Goal: Task Accomplishment & Management: Complete application form

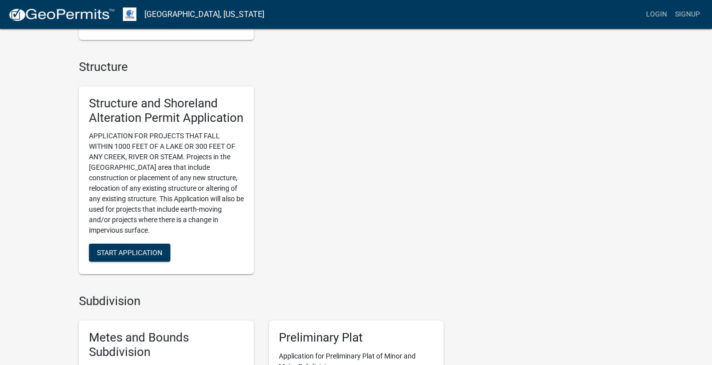
scroll to position [649, 0]
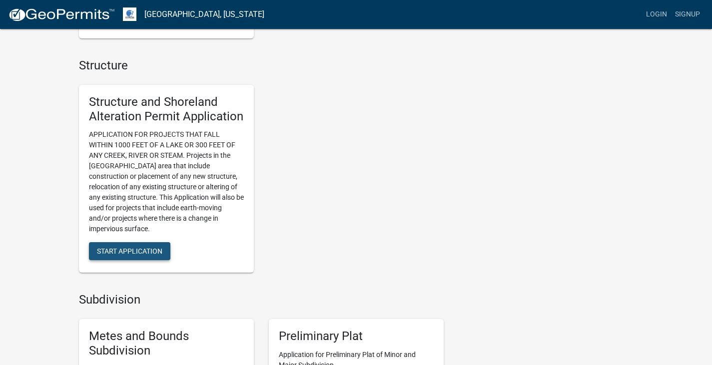
click at [131, 253] on span "Start Application" at bounding box center [129, 251] width 65 height 8
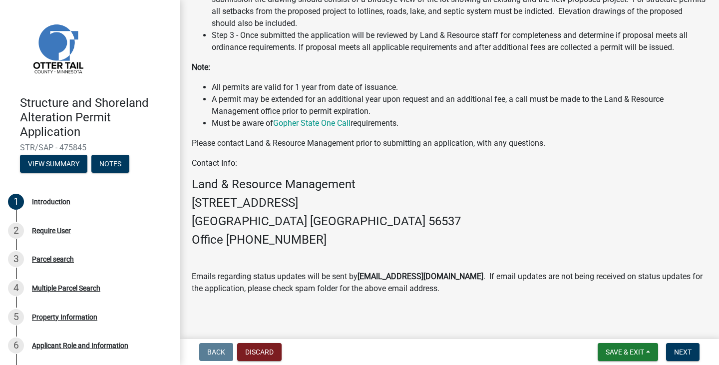
scroll to position [298, 0]
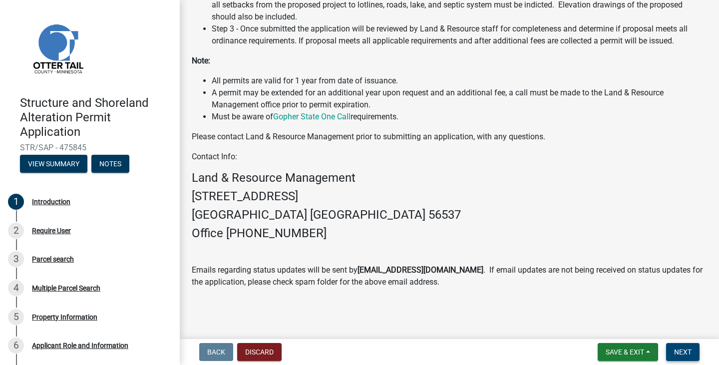
click at [681, 350] on span "Next" at bounding box center [682, 352] width 17 height 8
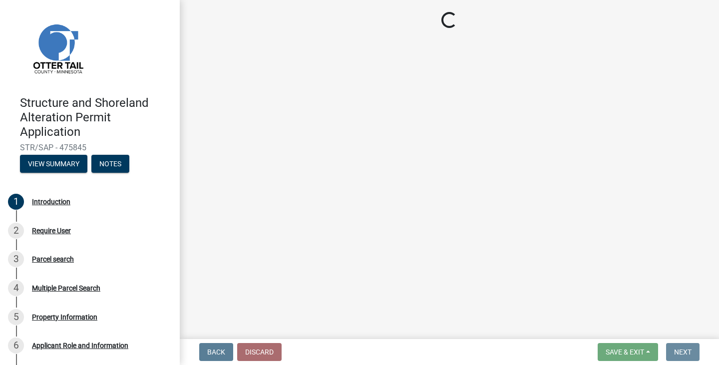
scroll to position [0, 0]
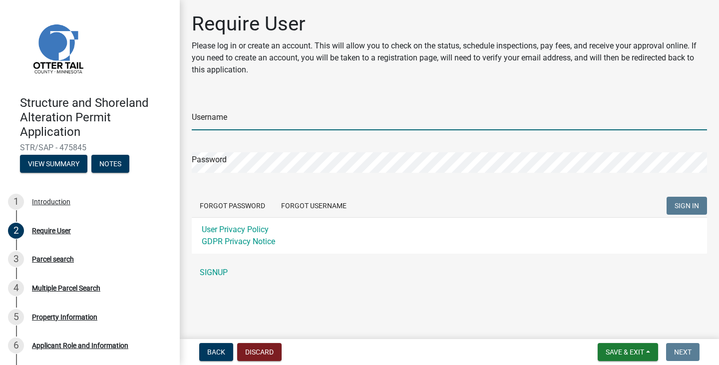
click at [255, 120] on input "Username" at bounding box center [449, 120] width 515 height 20
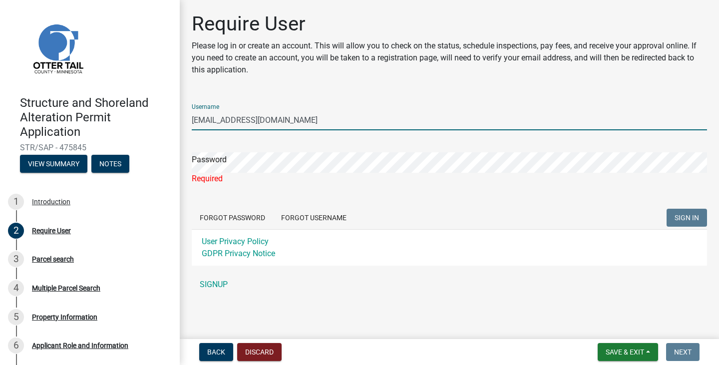
click at [311, 124] on input "[EMAIL_ADDRESS][DOMAIN_NAME]" at bounding box center [449, 120] width 515 height 20
type input "b"
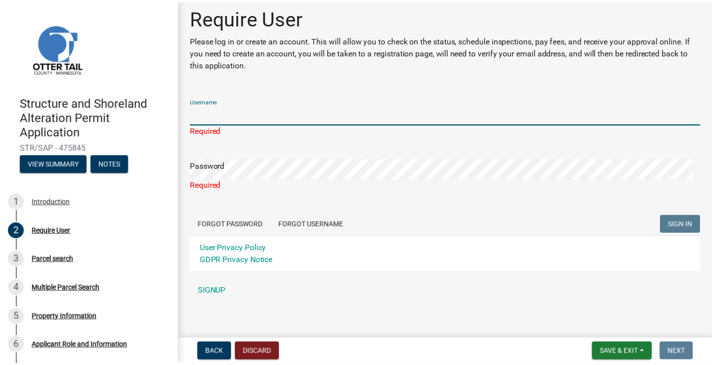
scroll to position [10, 0]
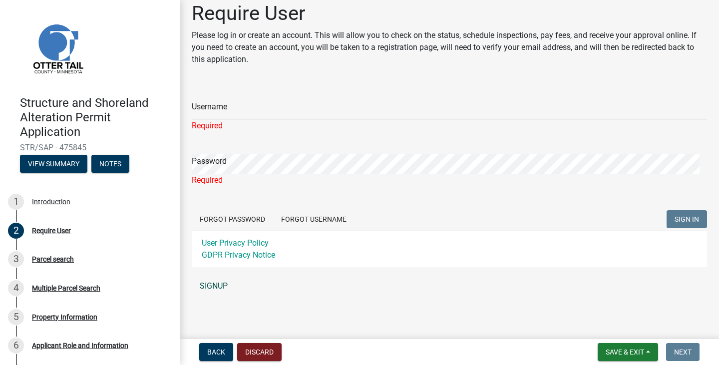
click at [209, 285] on link "SIGNUP" at bounding box center [449, 286] width 515 height 20
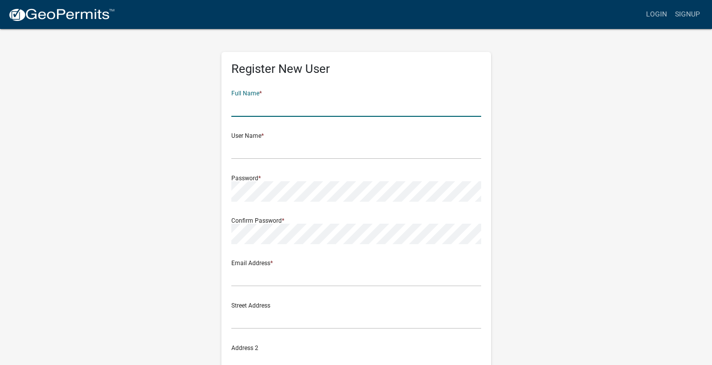
click at [273, 107] on input "text" at bounding box center [356, 106] width 250 height 20
type input "[PERSON_NAME]"
click at [265, 146] on input "text" at bounding box center [356, 149] width 250 height 20
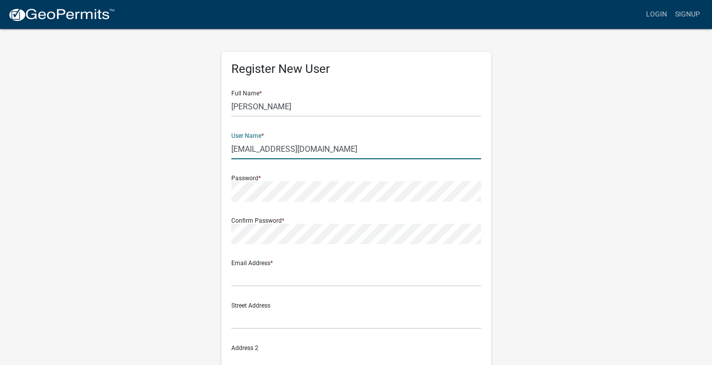
type input "[EMAIL_ADDRESS][DOMAIN_NAME]"
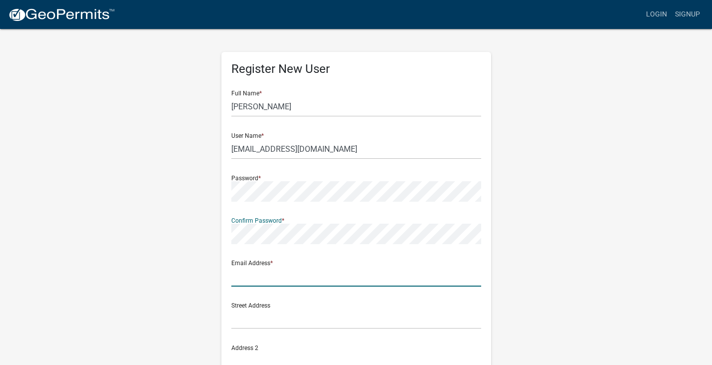
drag, startPoint x: 267, startPoint y: 279, endPoint x: 283, endPoint y: 287, distance: 17.7
click at [267, 279] on input "text" at bounding box center [356, 276] width 250 height 20
type input "[EMAIL_ADDRESS][DOMAIN_NAME]"
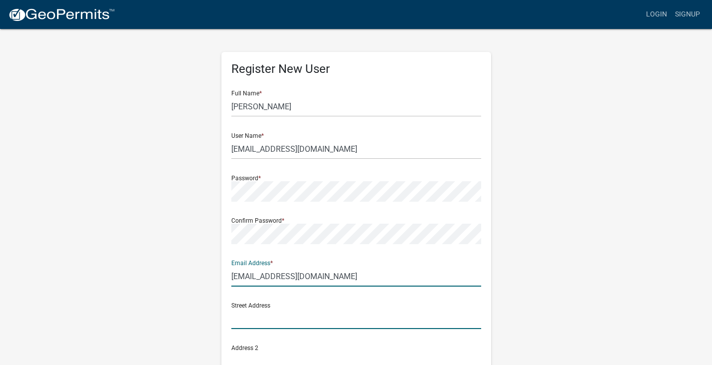
click at [296, 315] on input "text" at bounding box center [356, 319] width 250 height 20
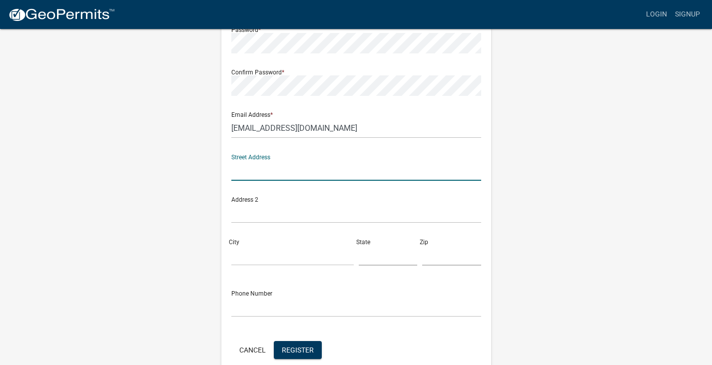
scroll to position [150, 0]
type input "1222 43rd Ave N"
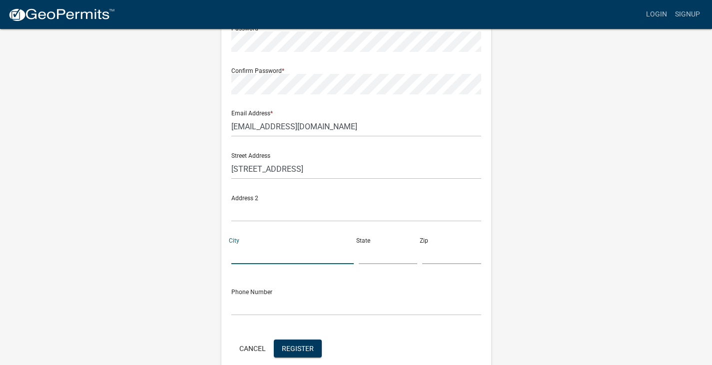
drag, startPoint x: 256, startPoint y: 247, endPoint x: 267, endPoint y: 252, distance: 12.1
click at [257, 247] on input "City" at bounding box center [292, 254] width 122 height 20
type input "Fargo"
type input "ND"
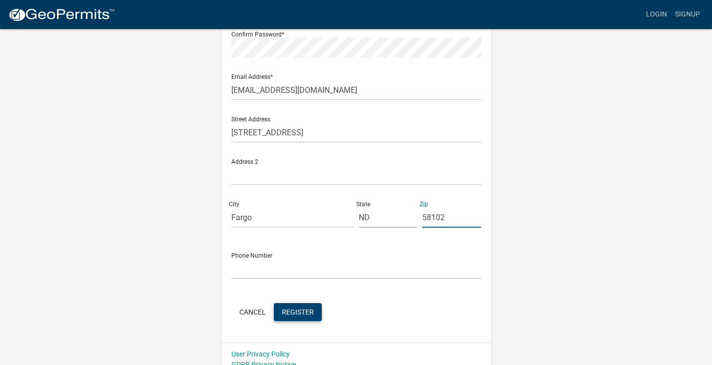
scroll to position [197, 0]
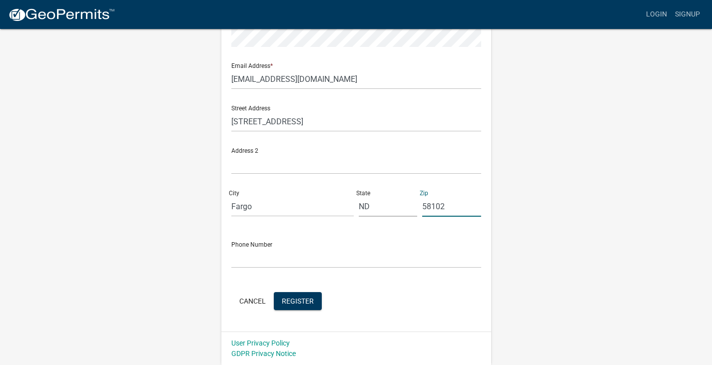
type input "58102"
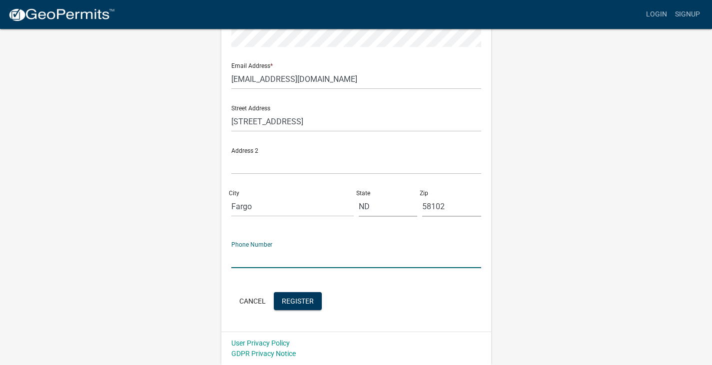
click at [280, 254] on input "text" at bounding box center [356, 258] width 250 height 20
type input "701-238-4617"
click at [303, 304] on span "Register" at bounding box center [298, 301] width 32 height 8
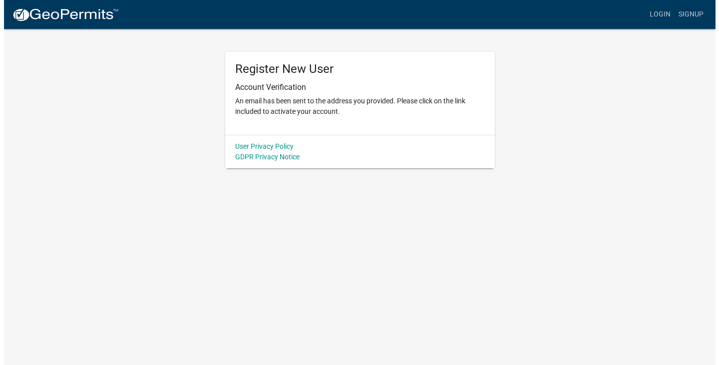
scroll to position [0, 0]
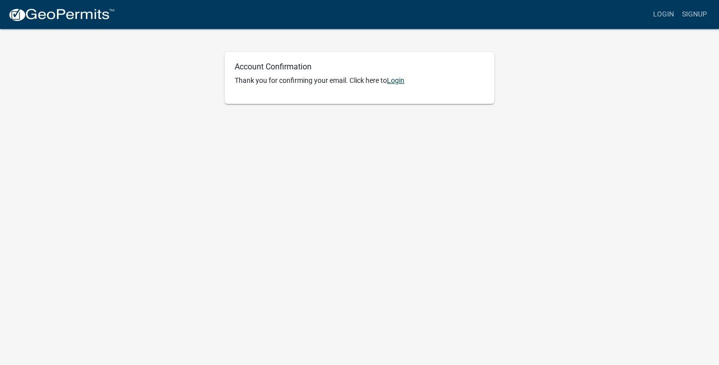
click at [401, 81] on link "Login" at bounding box center [395, 80] width 17 height 8
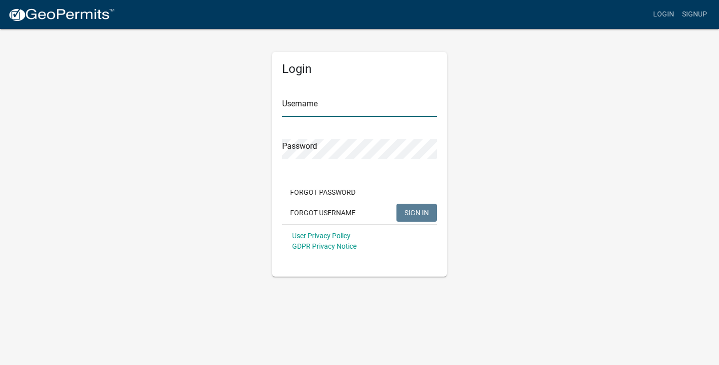
type input "[EMAIL_ADDRESS][DOMAIN_NAME]"
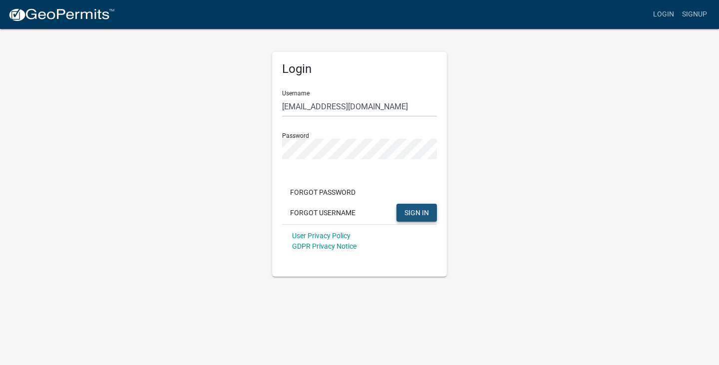
click at [419, 214] on span "SIGN IN" at bounding box center [417, 212] width 24 height 8
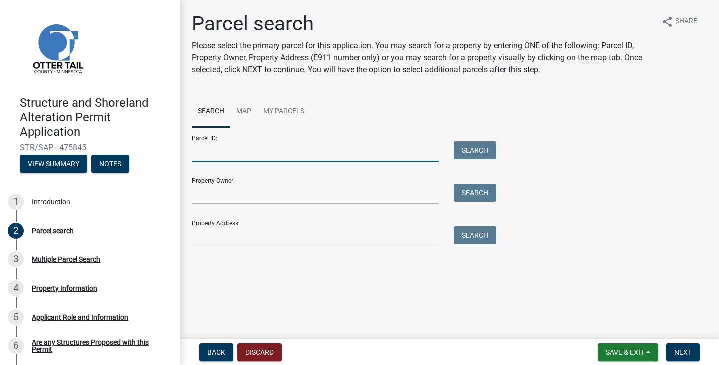
click at [264, 156] on input "Parcel ID:" at bounding box center [315, 151] width 247 height 20
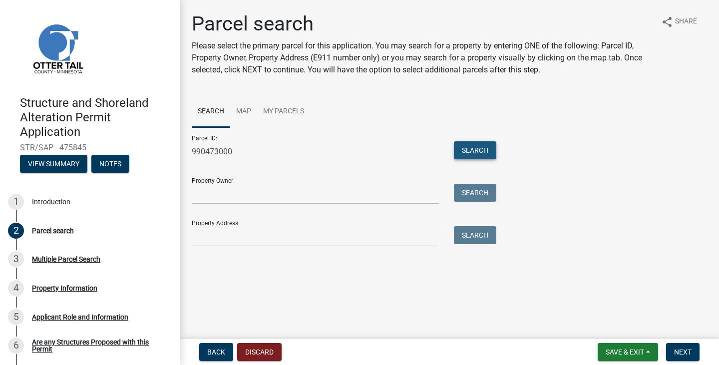
click at [468, 151] on button "Search" at bounding box center [475, 150] width 42 height 18
click at [292, 141] on div "Parcel ID: 990473000 Search" at bounding box center [342, 144] width 300 height 34
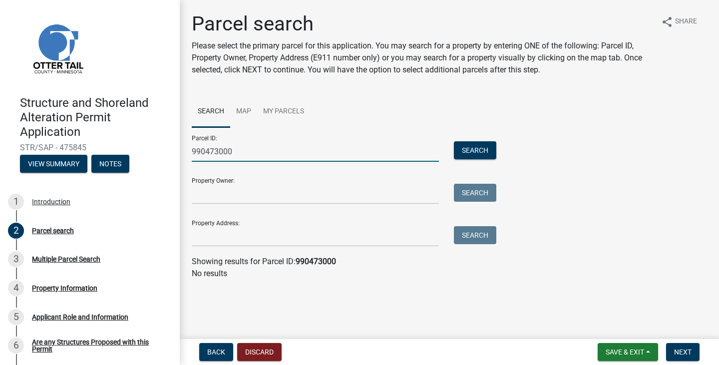
click at [290, 151] on input "990473000" at bounding box center [315, 151] width 247 height 20
type input "9"
type input "08000990473000"
click at [475, 151] on button "Search" at bounding box center [475, 150] width 42 height 18
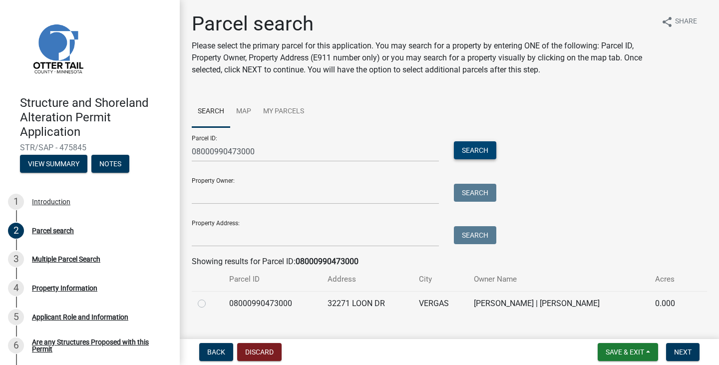
scroll to position [19, 0]
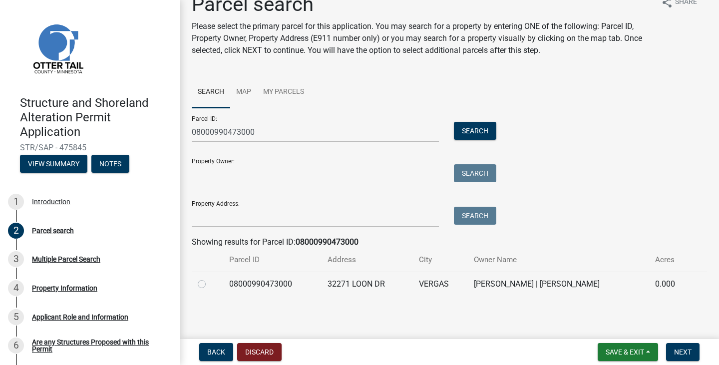
click at [210, 278] on label at bounding box center [210, 278] width 0 height 0
click at [210, 285] on input "radio" at bounding box center [213, 281] width 6 height 6
radio input "true"
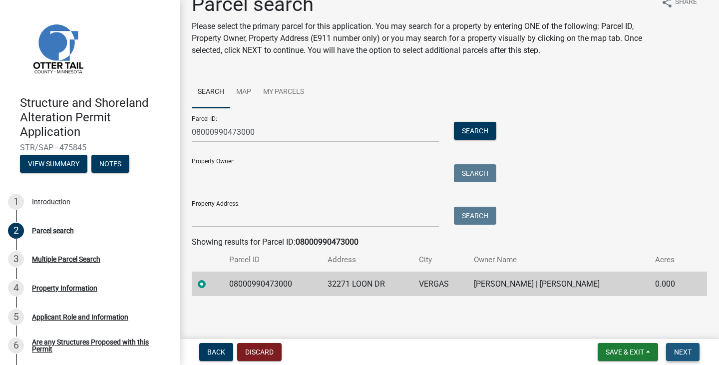
click at [678, 350] on span "Next" at bounding box center [682, 352] width 17 height 8
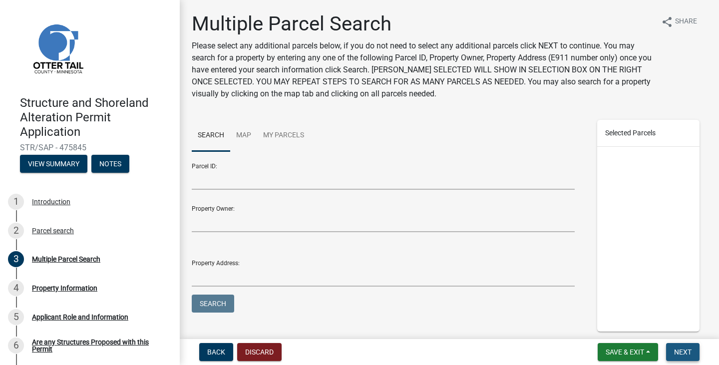
click at [687, 353] on span "Next" at bounding box center [682, 352] width 17 height 8
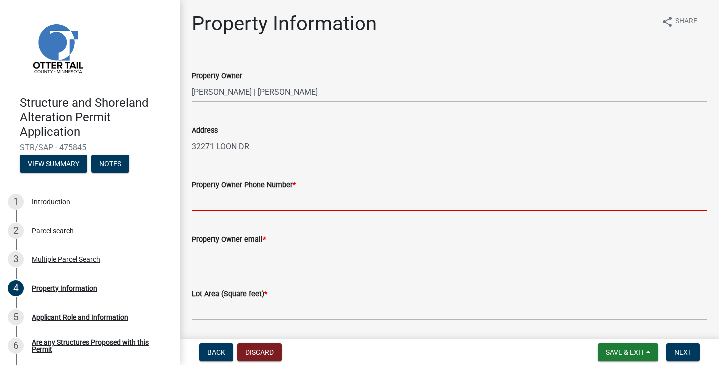
click at [288, 198] on input "Property Owner Phone Number *" at bounding box center [449, 201] width 515 height 20
type input "7012384617"
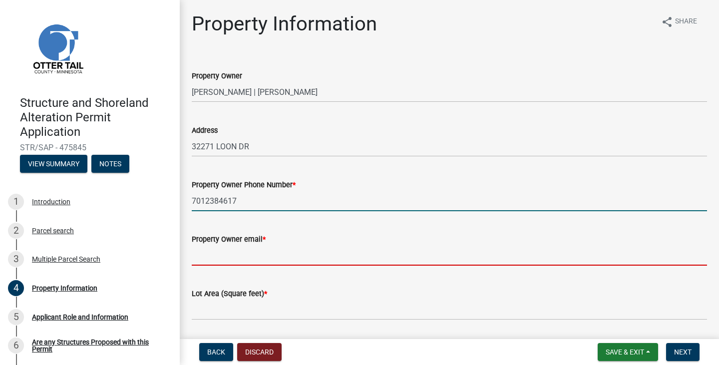
type input "[EMAIL_ADDRESS][DOMAIN_NAME]"
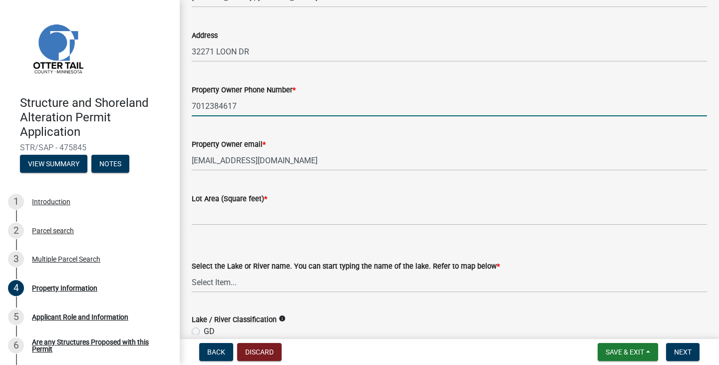
scroll to position [100, 0]
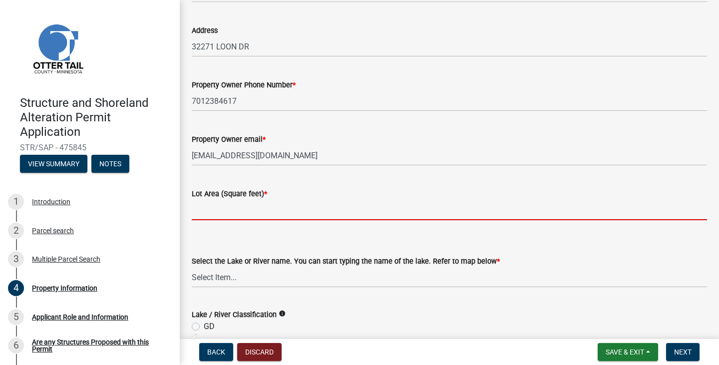
click at [229, 212] on input "text" at bounding box center [449, 210] width 515 height 20
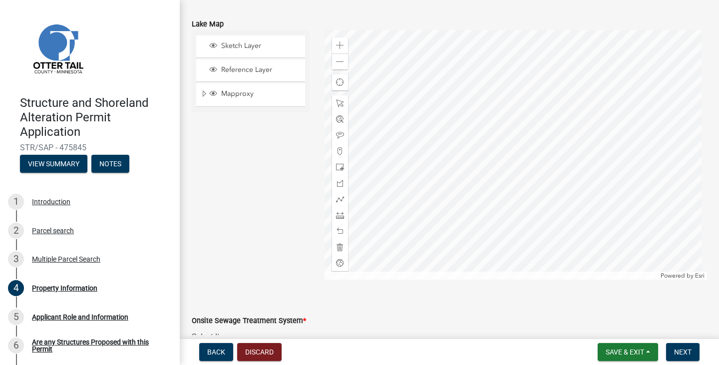
scroll to position [499, 0]
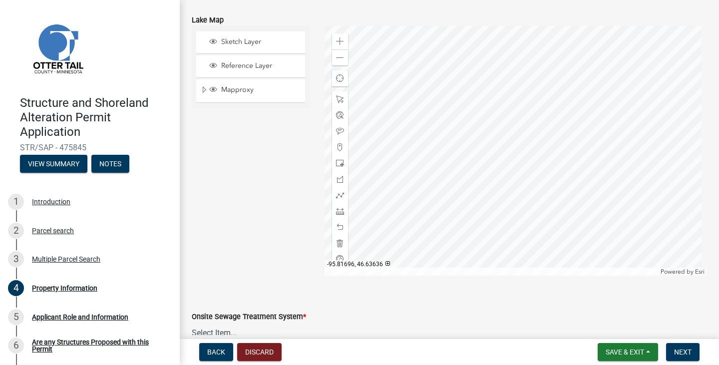
type input "1089002.5"
click at [515, 151] on div at bounding box center [516, 151] width 383 height 250
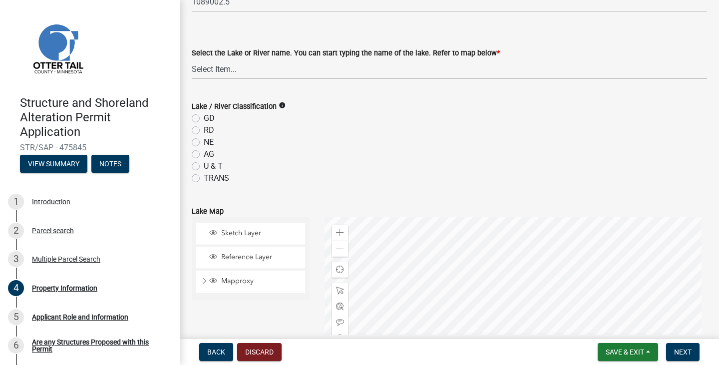
scroll to position [358, 0]
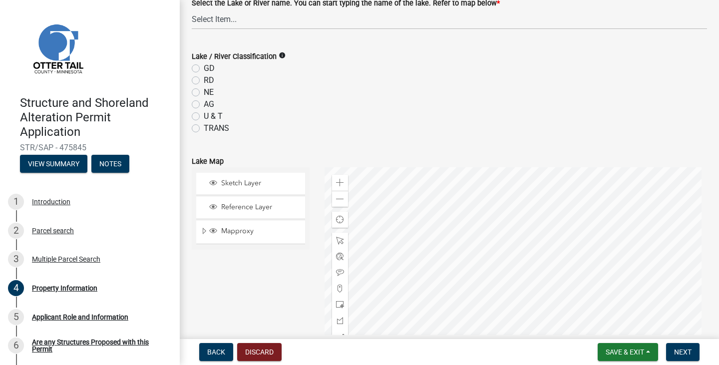
click at [204, 82] on label "RD" at bounding box center [209, 80] width 10 height 12
click at [204, 81] on input "RD" at bounding box center [207, 77] width 6 height 6
radio input "true"
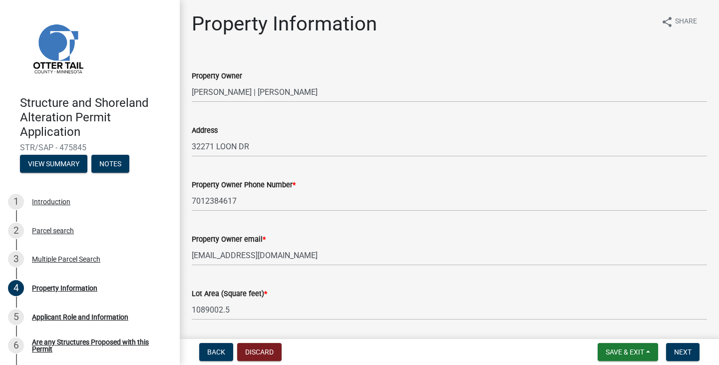
scroll to position [0, 0]
click at [224, 354] on span "Back" at bounding box center [216, 352] width 18 height 8
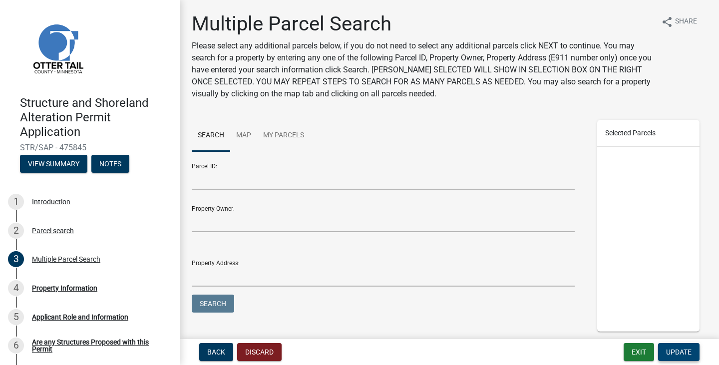
click at [678, 351] on span "Update" at bounding box center [678, 352] width 25 height 8
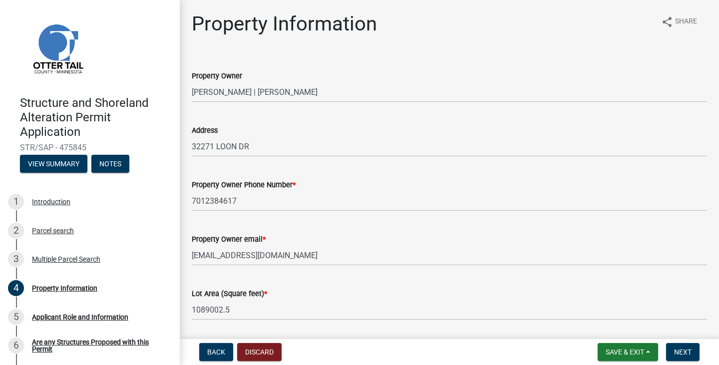
scroll to position [50, 0]
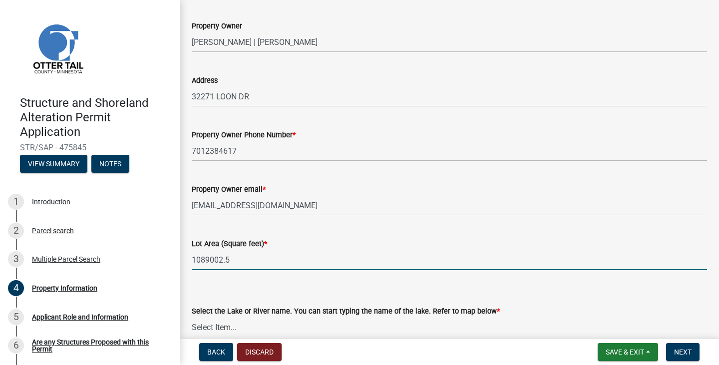
click at [251, 261] on input "1089002.5" at bounding box center [449, 260] width 515 height 20
type input "1"
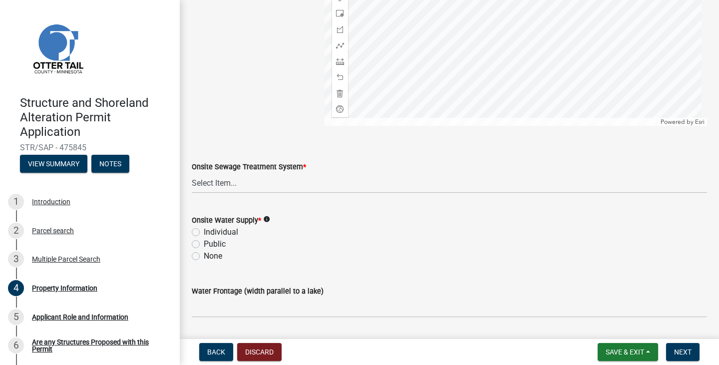
scroll to position [679, 0]
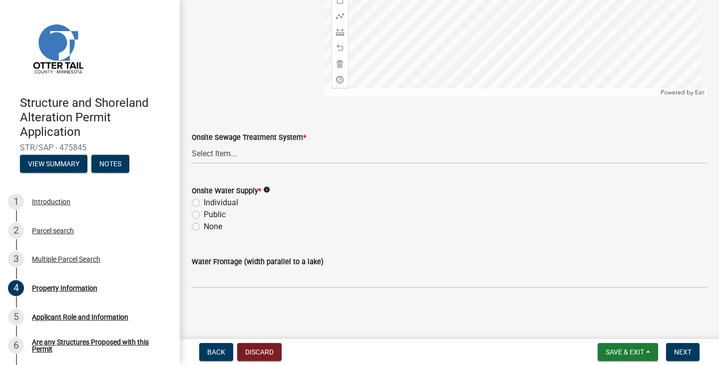
type input "107895"
click at [204, 203] on label "Individual" at bounding box center [221, 203] width 34 height 12
click at [204, 203] on input "Individual" at bounding box center [207, 200] width 6 height 6
radio input "true"
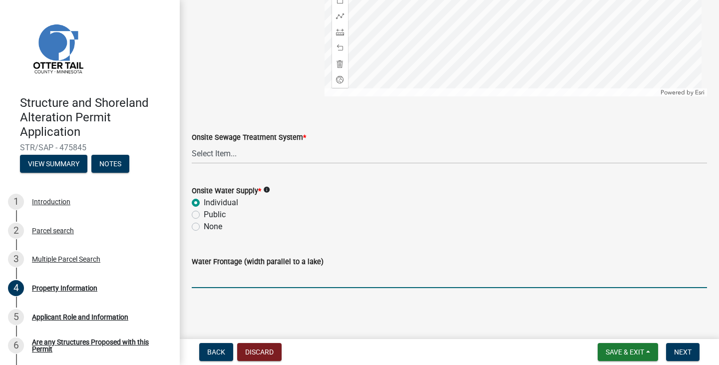
click at [276, 273] on input "Water Frontage (width parallel to a lake)" at bounding box center [449, 278] width 515 height 20
type input "266 feet"
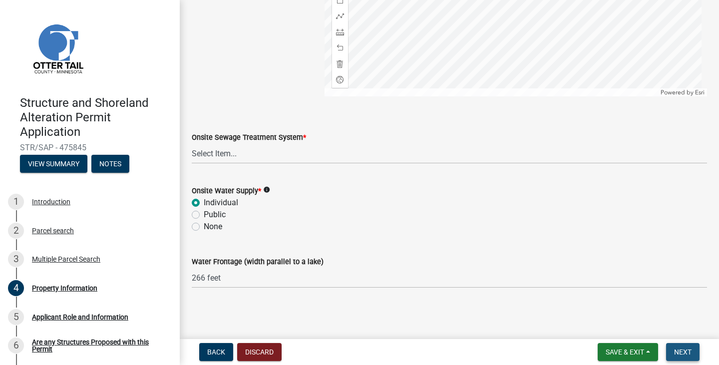
click at [683, 357] on button "Next" at bounding box center [682, 352] width 33 height 18
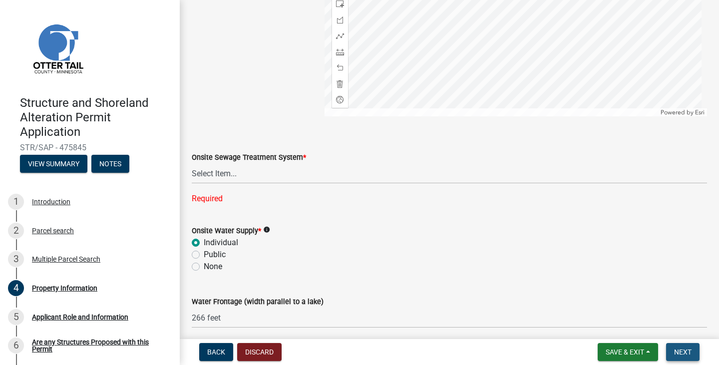
scroll to position [699, 0]
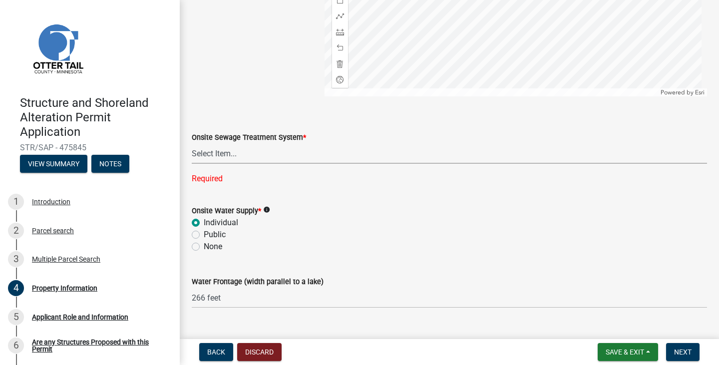
click at [232, 157] on select "Select Item... L&R Certificate of Compliance within 5yrs Compliance Inspection …" at bounding box center [449, 153] width 515 height 20
click at [192, 143] on select "Select Item... L&R Certificate of Compliance within 5yrs Compliance Inspection …" at bounding box center [449, 153] width 515 height 20
select select "536c2d30-81d9-41b4-a753-c6560d717c74"
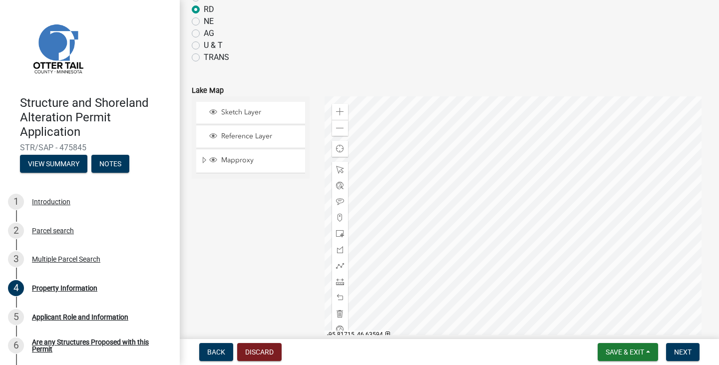
scroll to position [549, 0]
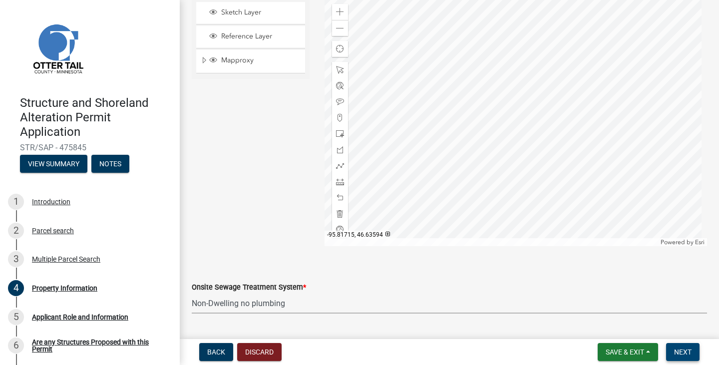
click at [686, 353] on span "Next" at bounding box center [682, 352] width 17 height 8
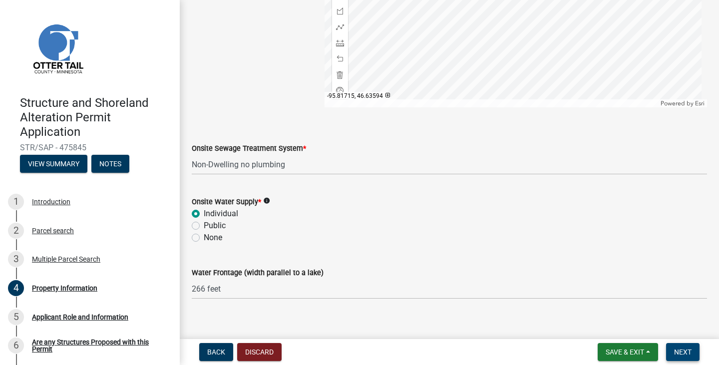
scroll to position [699, 0]
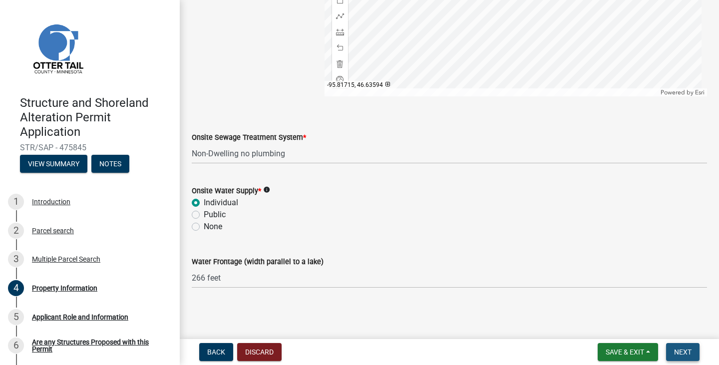
click at [685, 352] on span "Next" at bounding box center [682, 352] width 17 height 8
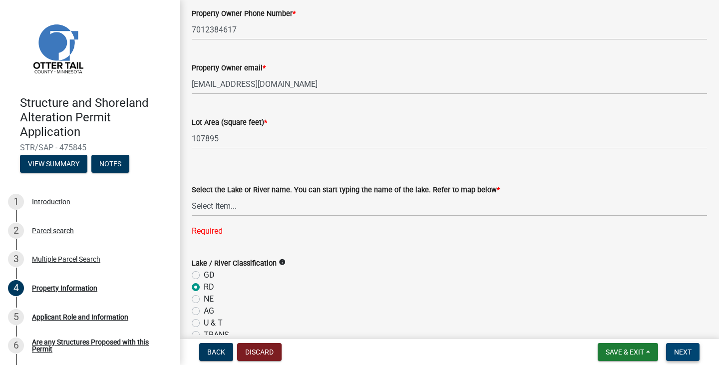
scroll to position [200, 0]
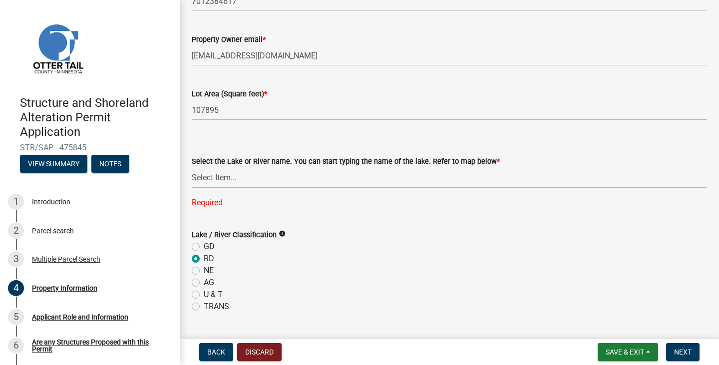
click at [239, 180] on select "Select Item... None Adley 56-031 Albert 56-118 Alfred 56-600 Alice 56-244 Alice…" at bounding box center [449, 177] width 515 height 20
click at [192, 167] on select "Select Item... None Adley 56-031 Albert 56-118 Alfred 56-600 Alice 56-244 Alice…" at bounding box center [449, 177] width 515 height 20
select select "e447ef52-8e04-4e20-b9c7-4bbddd9b062b"
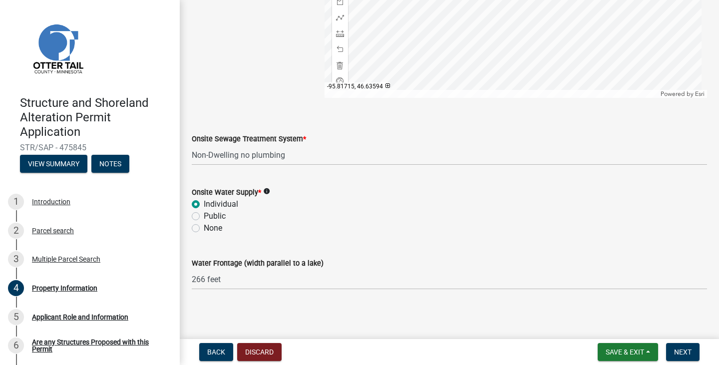
scroll to position [679, 0]
click at [680, 353] on span "Next" at bounding box center [682, 352] width 17 height 8
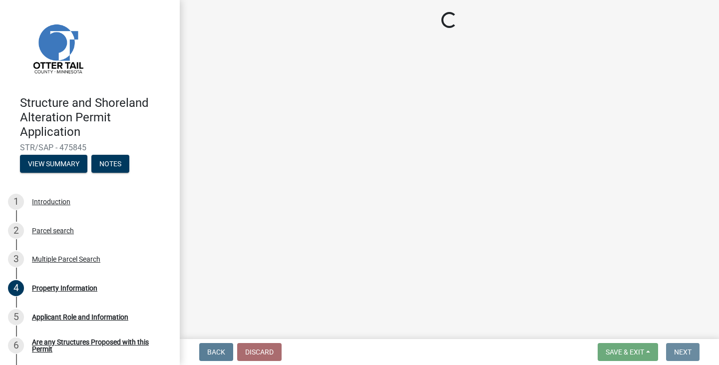
scroll to position [0, 0]
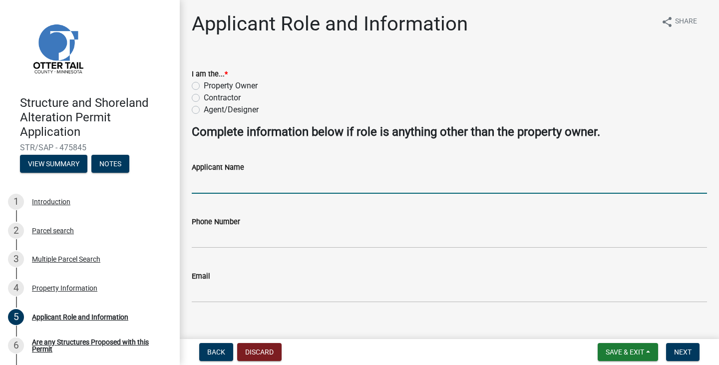
click at [273, 185] on input "Applicant Name" at bounding box center [449, 183] width 515 height 20
type input "[PERSON_NAME]"
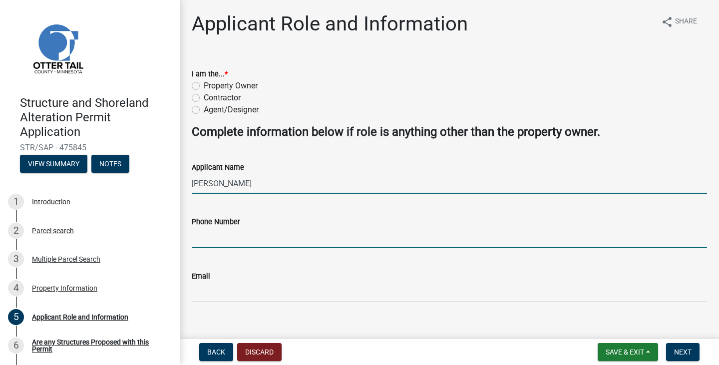
type input "7012384617"
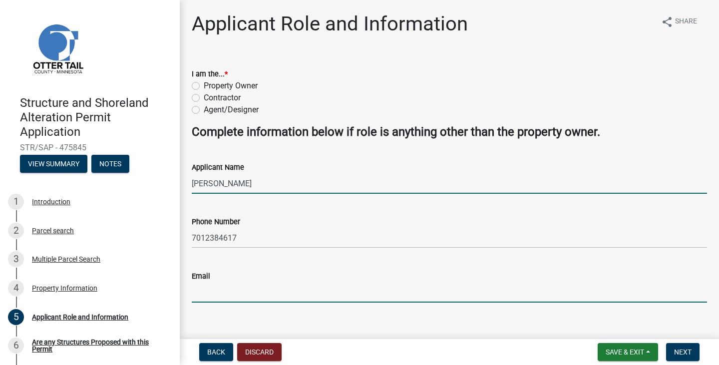
type input "[EMAIL_ADDRESS][DOMAIN_NAME]"
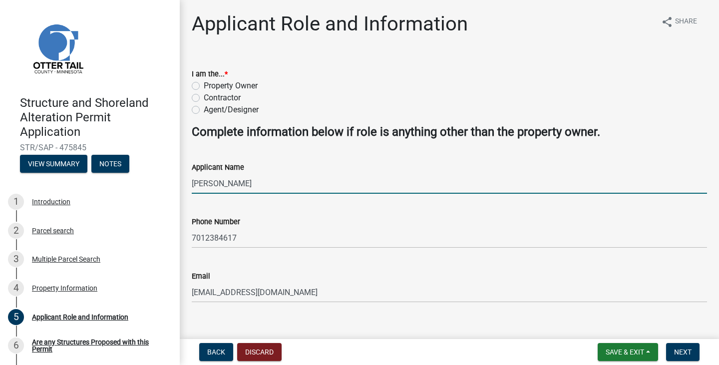
scroll to position [14, 0]
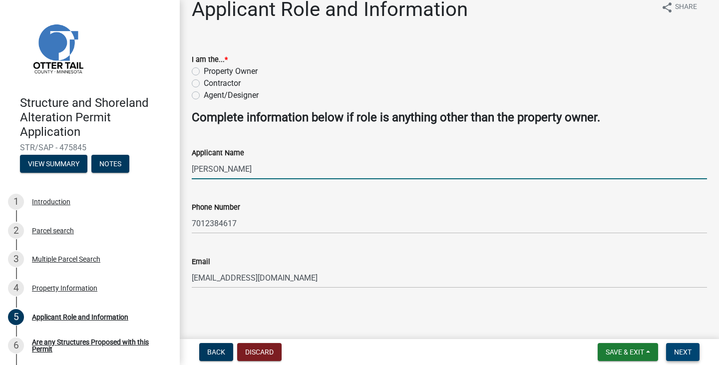
click at [680, 354] on span "Next" at bounding box center [682, 352] width 17 height 8
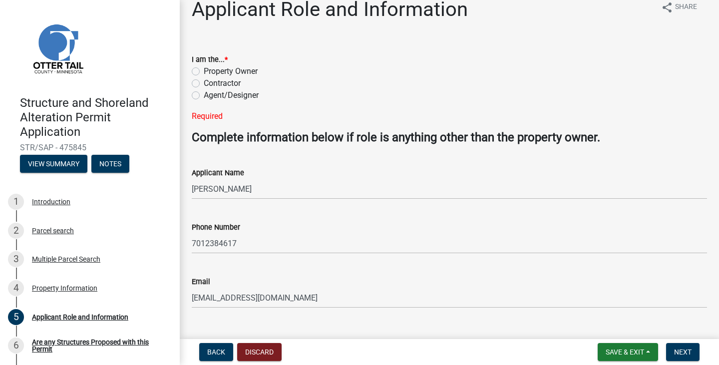
click at [204, 70] on label "Property Owner" at bounding box center [231, 71] width 54 height 12
click at [204, 70] on input "Property Owner" at bounding box center [207, 68] width 6 height 6
radio input "true"
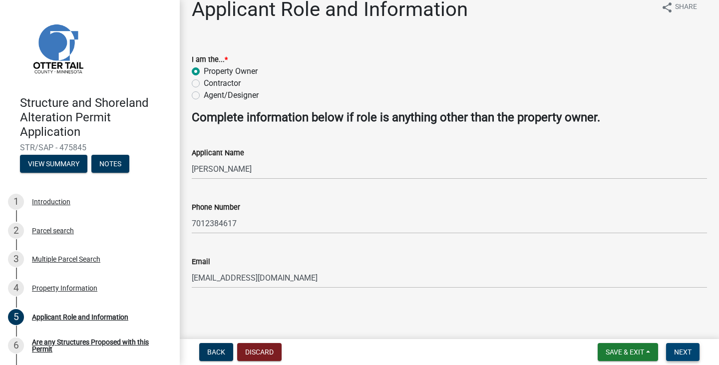
click at [682, 352] on span "Next" at bounding box center [682, 352] width 17 height 8
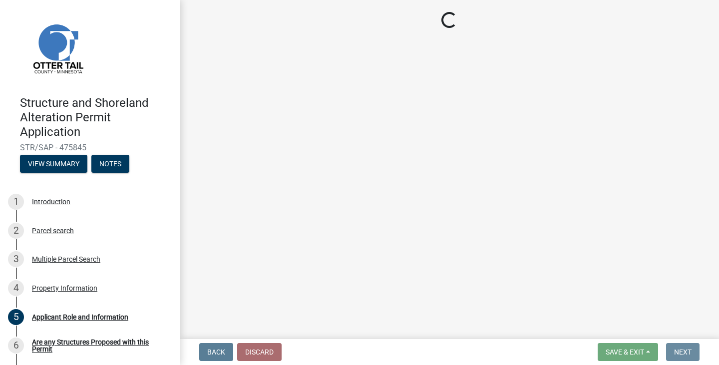
scroll to position [0, 0]
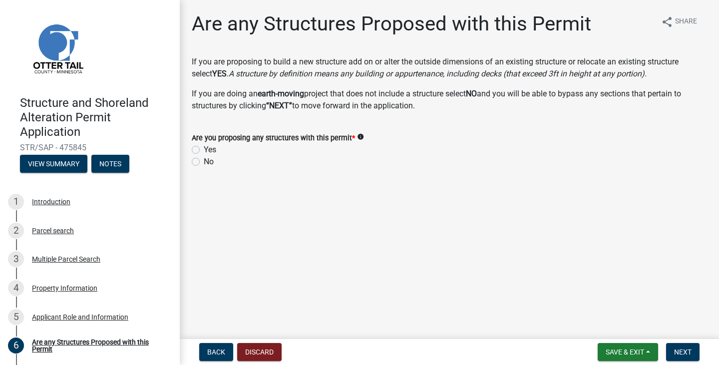
click at [204, 151] on label "Yes" at bounding box center [210, 150] width 12 height 12
click at [204, 150] on input "Yes" at bounding box center [207, 147] width 6 height 6
radio input "true"
click at [676, 354] on span "Next" at bounding box center [682, 352] width 17 height 8
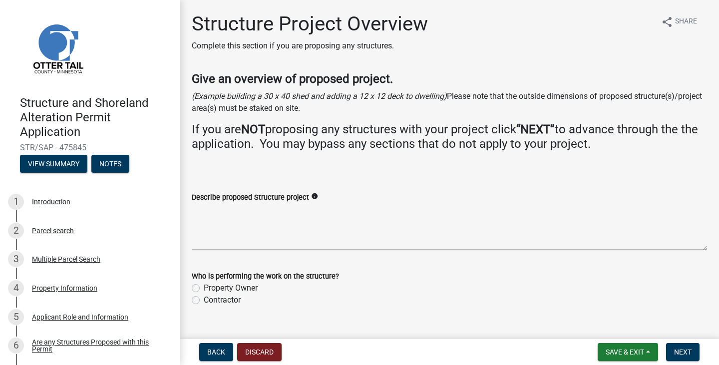
click at [204, 300] on label "Contractor" at bounding box center [222, 300] width 37 height 12
click at [204, 300] on input "Contractor" at bounding box center [207, 297] width 6 height 6
radio input "true"
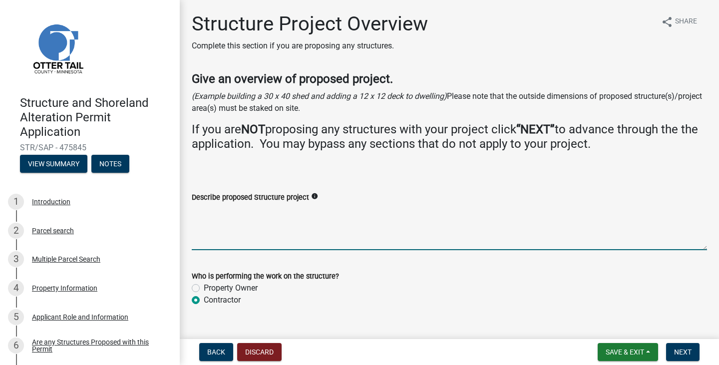
click at [295, 222] on textarea "Describe proposed Structure project" at bounding box center [449, 226] width 515 height 47
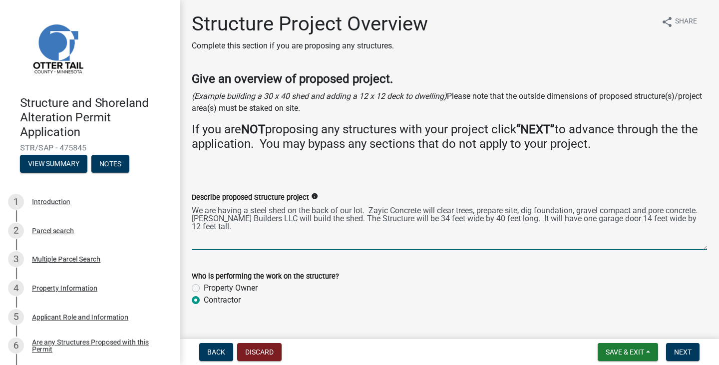
click at [252, 230] on textarea "We are having a steel shed on the back of our lot. Zayic Concrete will clear tr…" at bounding box center [449, 226] width 515 height 47
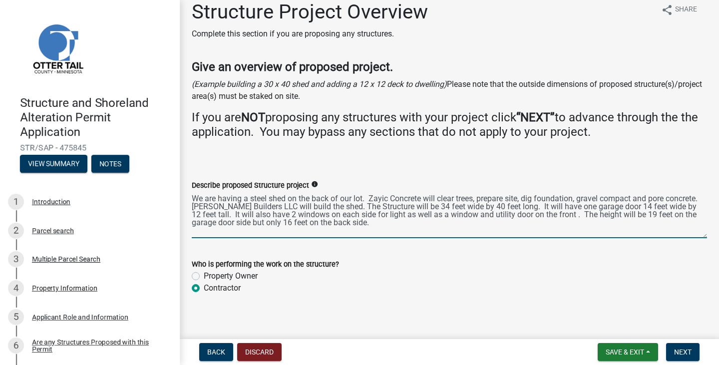
scroll to position [19, 0]
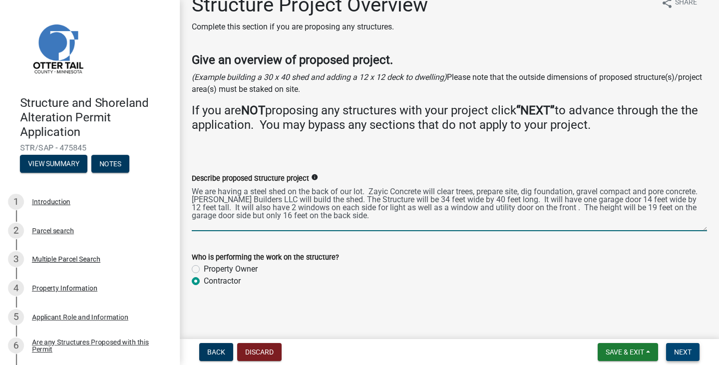
type textarea "We are having a steel shed on the back of our lot. Zayic Concrete will clear tr…"
click at [684, 356] on span "Next" at bounding box center [682, 352] width 17 height 8
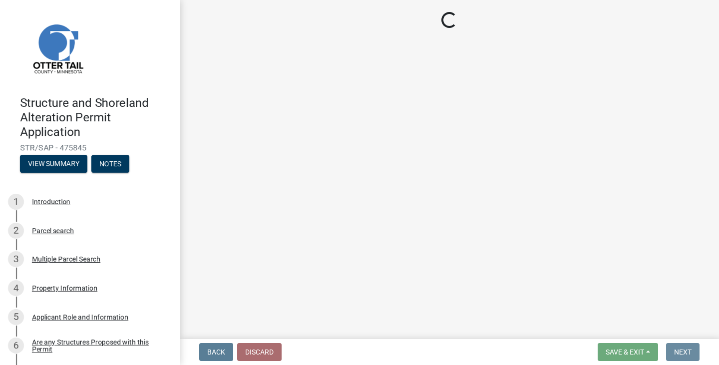
scroll to position [0, 0]
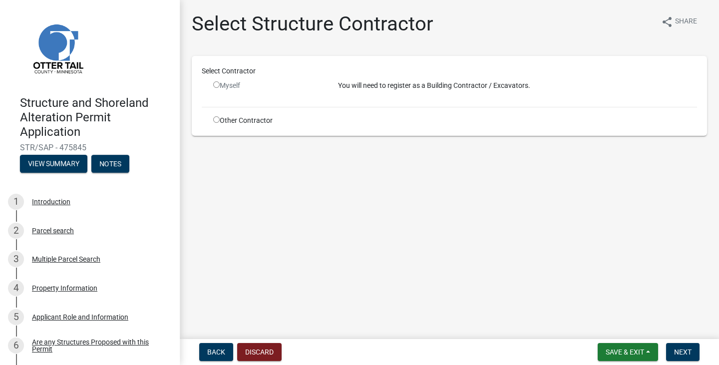
click at [218, 122] on input "radio" at bounding box center [216, 119] width 6 height 6
radio input "true"
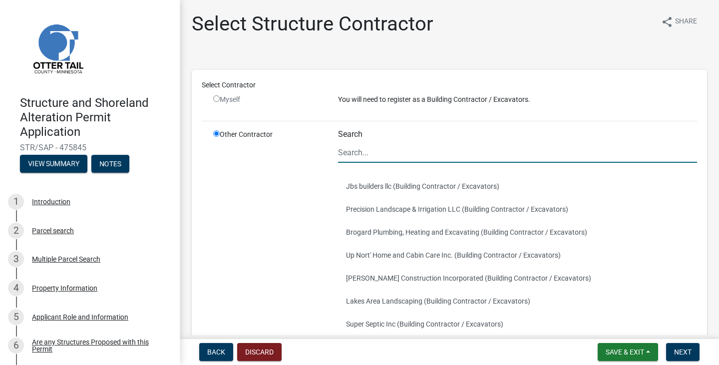
click at [372, 153] on input "Search" at bounding box center [517, 152] width 359 height 20
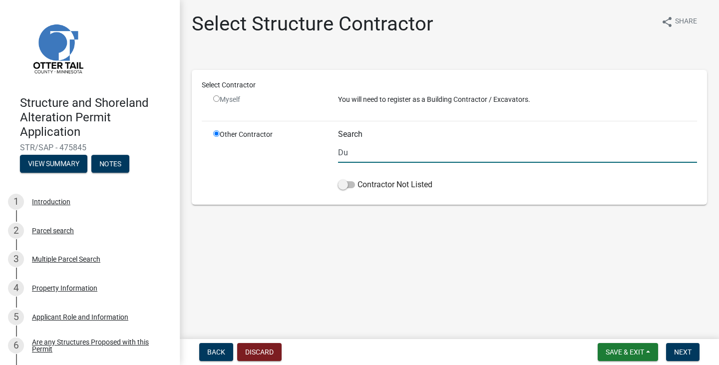
type input "D"
type input "Z"
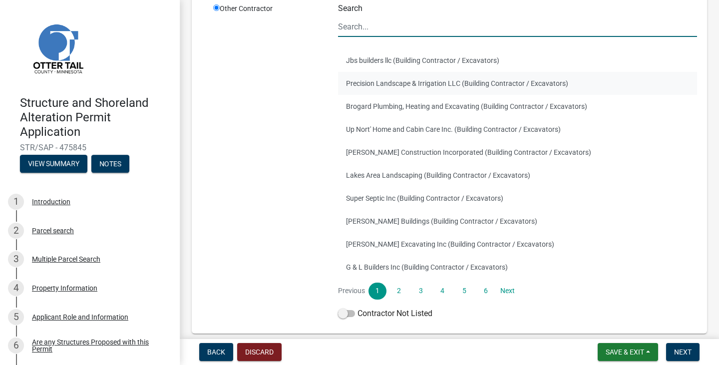
scroll to position [171, 0]
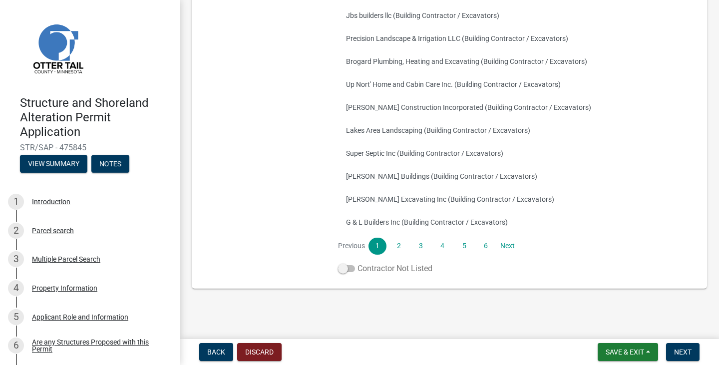
click at [349, 269] on span at bounding box center [346, 268] width 17 height 7
click at [358, 263] on input "Contractor Not Listed" at bounding box center [358, 263] width 0 height 0
click at [398, 250] on link "2" at bounding box center [399, 246] width 18 height 17
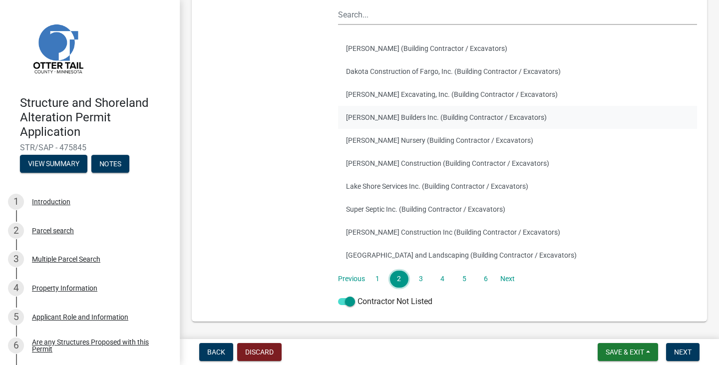
scroll to position [150, 0]
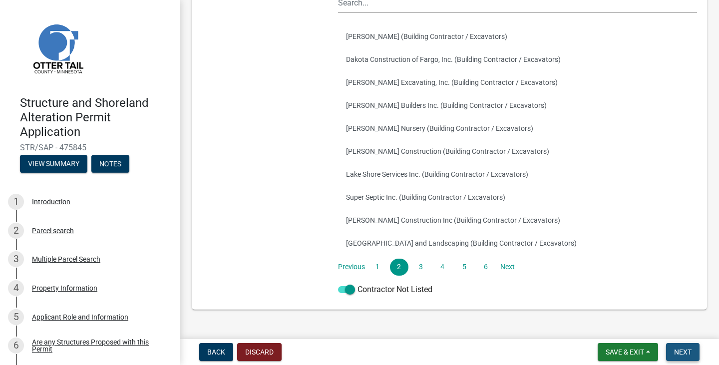
click at [692, 358] on button "Next" at bounding box center [682, 352] width 33 height 18
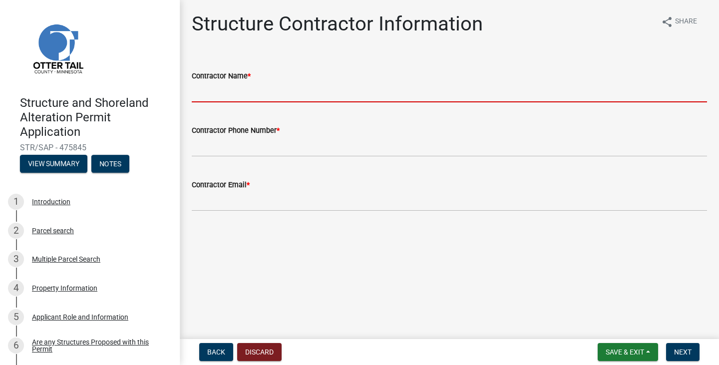
click at [224, 94] on input "Contractor Name *" at bounding box center [449, 92] width 515 height 20
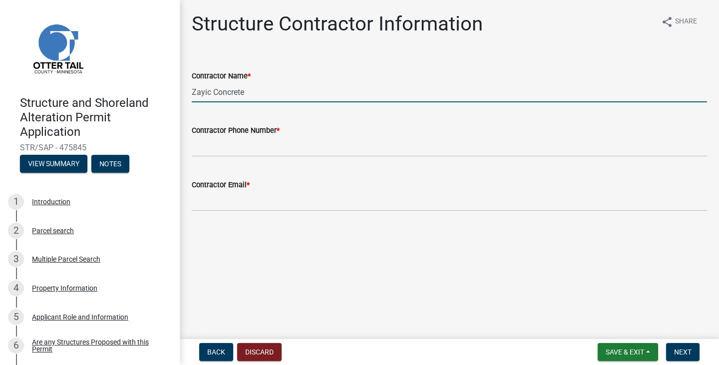
type input "Zayic Concrete"
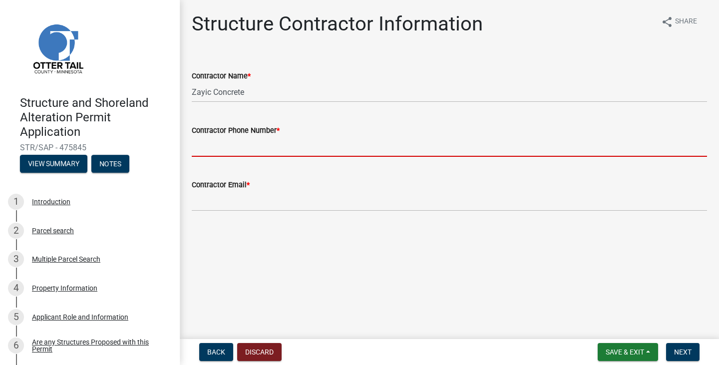
click at [243, 148] on input "Contractor Phone Number *" at bounding box center [449, 146] width 515 height 20
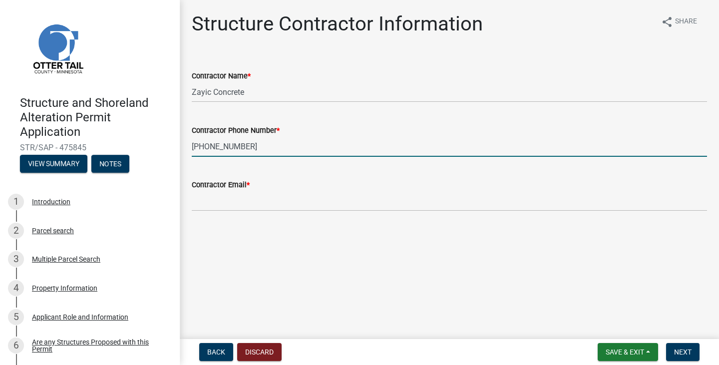
type input "218-849-8274"
click at [200, 197] on input "Contractor Email *" at bounding box center [449, 201] width 515 height 20
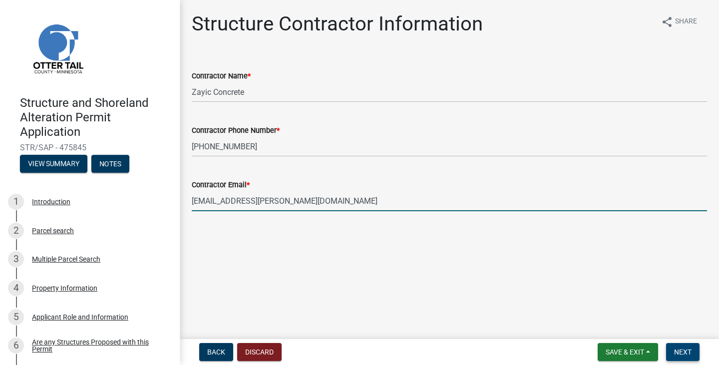
type input "zconcrete@arvig.net"
click at [686, 356] on span "Next" at bounding box center [682, 352] width 17 height 8
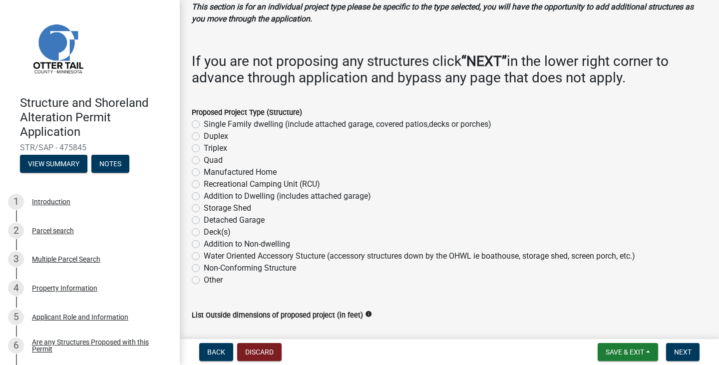
scroll to position [100, 0]
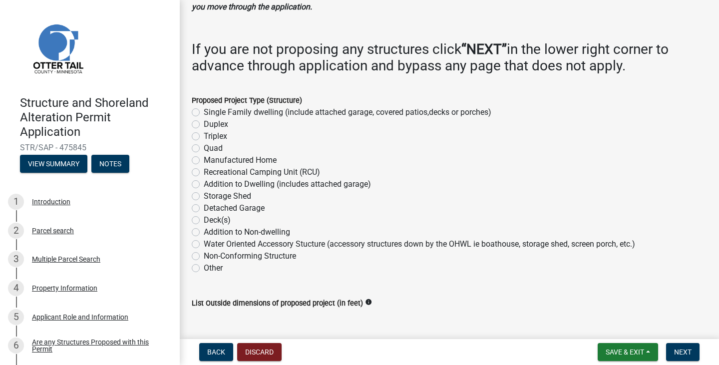
click at [204, 197] on label "Storage Shed" at bounding box center [227, 196] width 47 height 12
click at [204, 197] on input "Storage Shed" at bounding box center [207, 193] width 6 height 6
radio input "true"
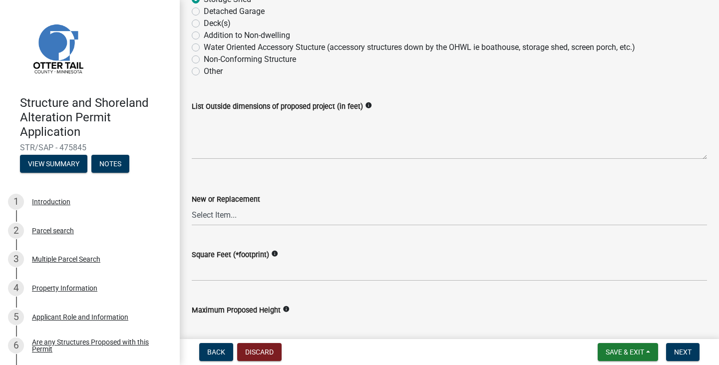
scroll to position [300, 0]
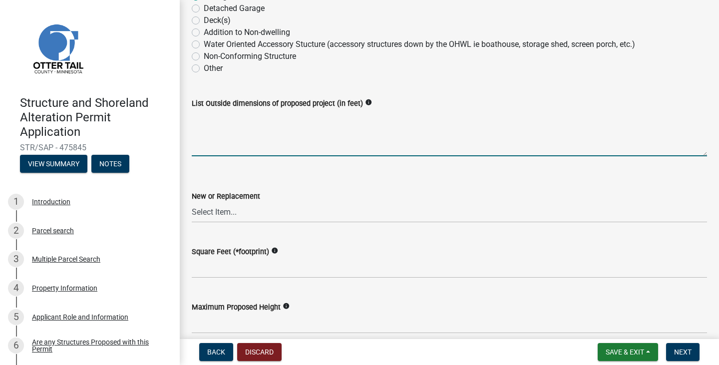
click at [289, 132] on textarea "List Outside dimensions of proposed project (in feet)" at bounding box center [449, 132] width 515 height 47
type textarea "34 feet wide by 40 feet deep"
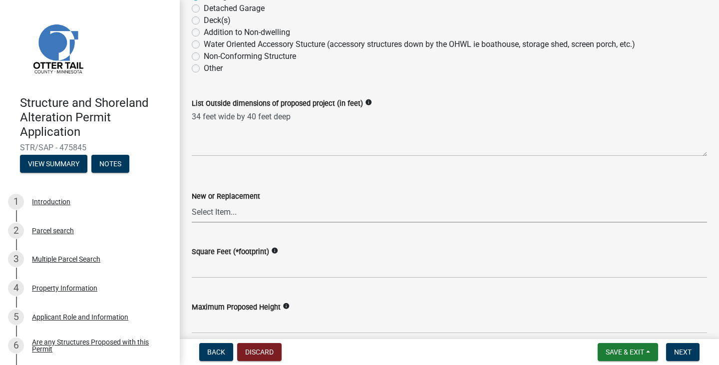
click at [226, 213] on select "Select Item... New Replacement" at bounding box center [449, 212] width 515 height 20
click at [192, 202] on select "Select Item... New Replacement" at bounding box center [449, 212] width 515 height 20
select select "c185e313-3403-4239-bd61-bb563c58a77a"
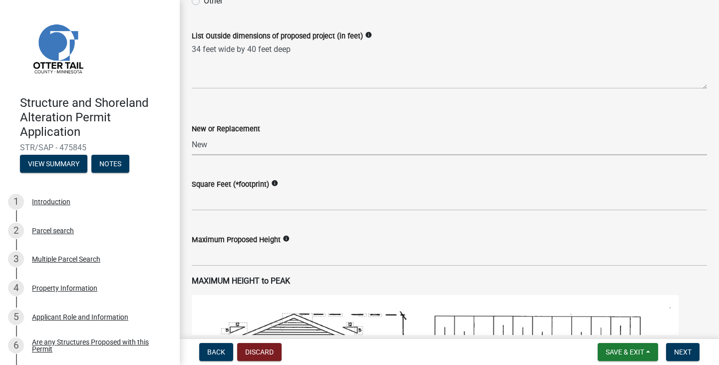
scroll to position [400, 0]
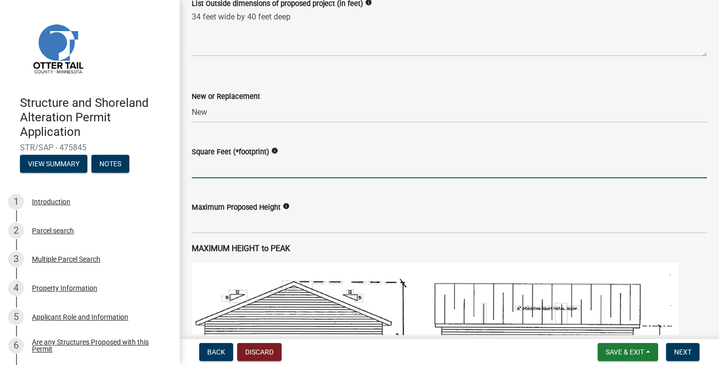
click at [253, 168] on input "text" at bounding box center [449, 168] width 515 height 20
type input "1360"
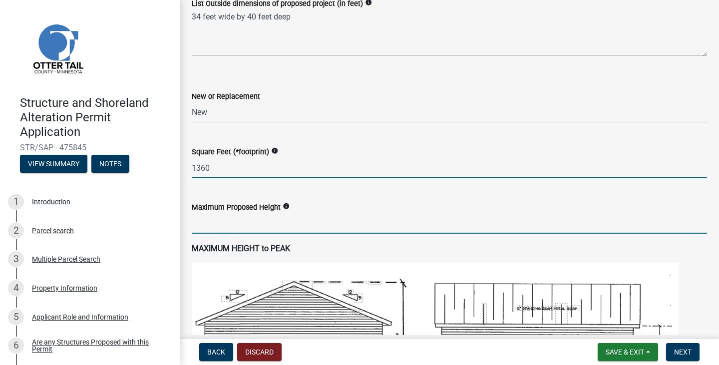
click at [245, 228] on input "text" at bounding box center [449, 223] width 515 height 20
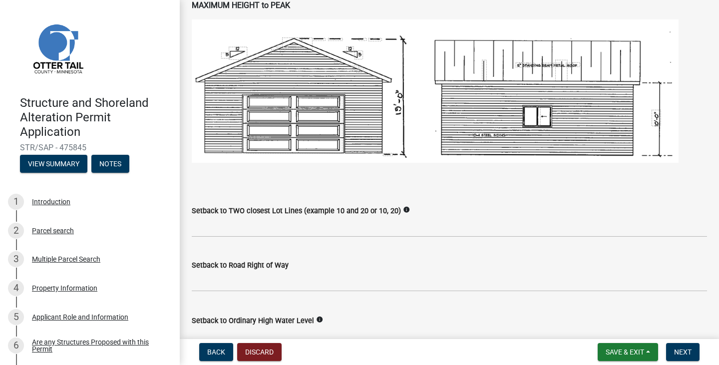
scroll to position [649, 0]
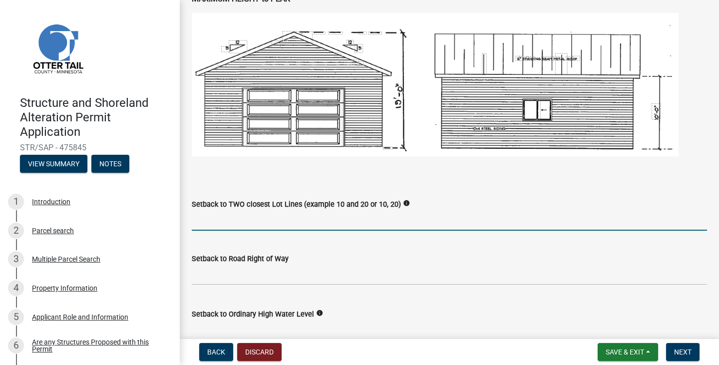
type input "19"
click at [283, 220] on input "Setback to TWO closest Lot Lines (example 10 and 20 or 10, 20)" at bounding box center [449, 220] width 515 height 20
drag, startPoint x: 200, startPoint y: 220, endPoint x: 313, endPoint y: 292, distance: 134.0
click at [201, 221] on input "21 feet on South side and" at bounding box center [449, 220] width 515 height 20
click at [306, 223] on input "19 feet on South side and" at bounding box center [449, 220] width 515 height 20
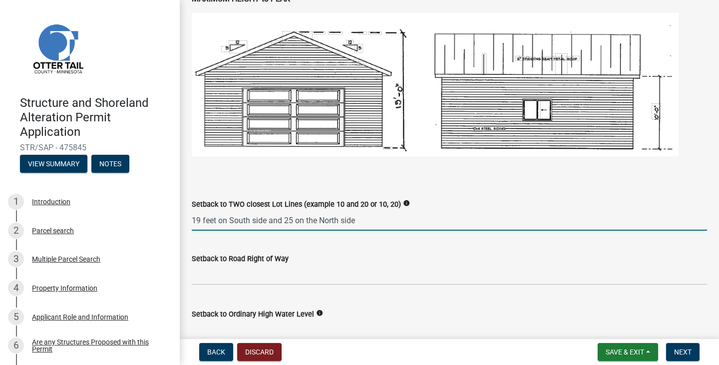
scroll to position [699, 0]
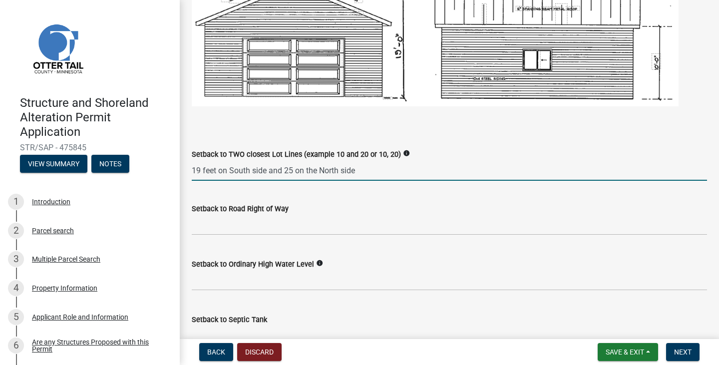
type input "19 feet on South side and 25 on the North side"
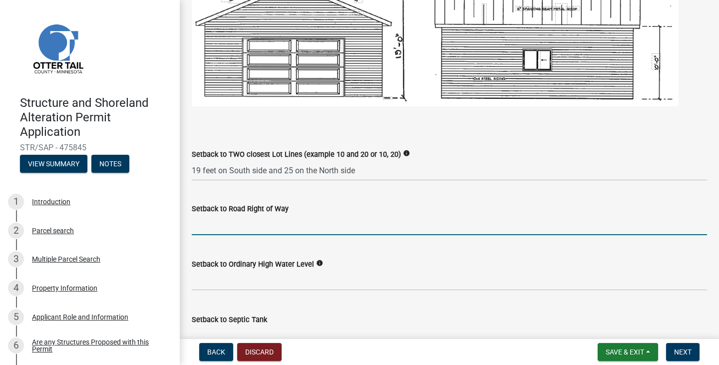
click at [245, 226] on input "text" at bounding box center [449, 225] width 515 height 20
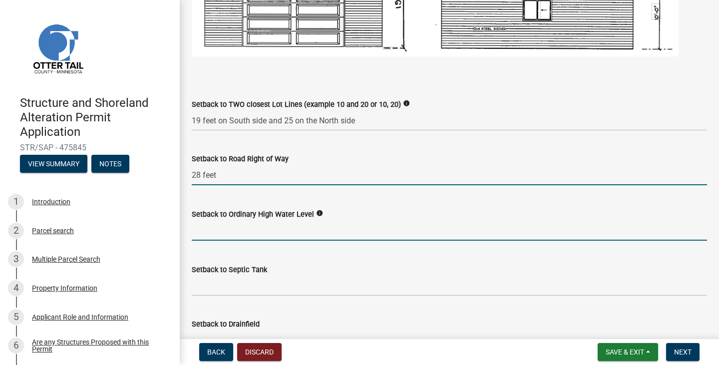
type input "28"
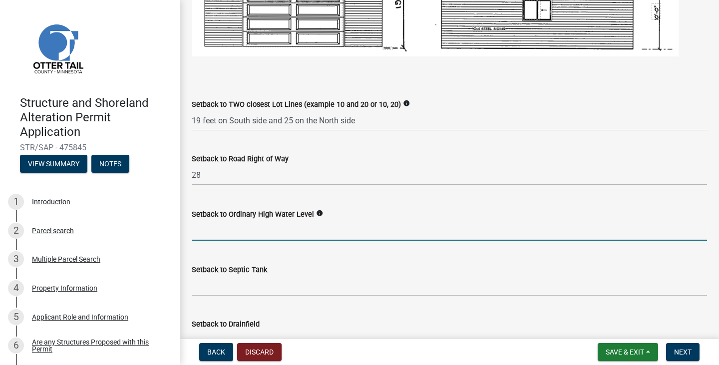
click at [237, 231] on input "text" at bounding box center [449, 230] width 515 height 20
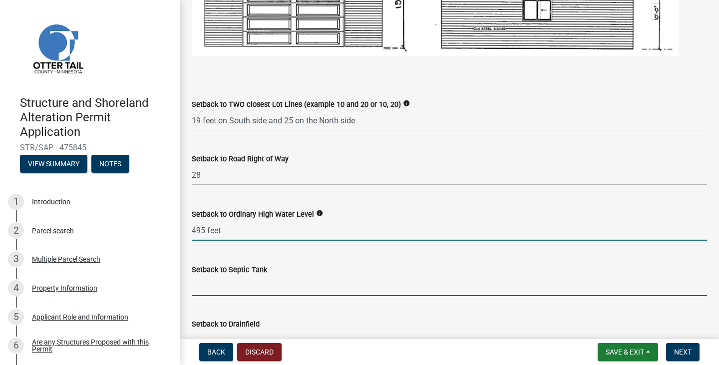
type input "495"
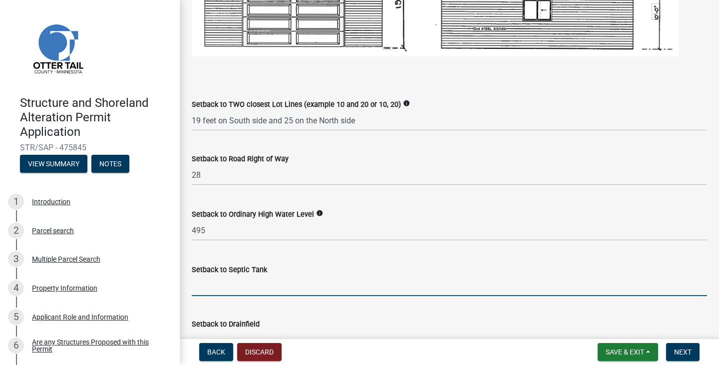
click at [226, 287] on input "Setback to Septic Tank" at bounding box center [449, 286] width 515 height 20
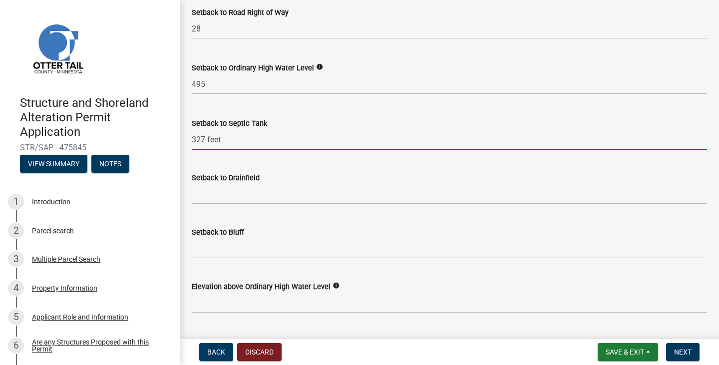
scroll to position [899, 0]
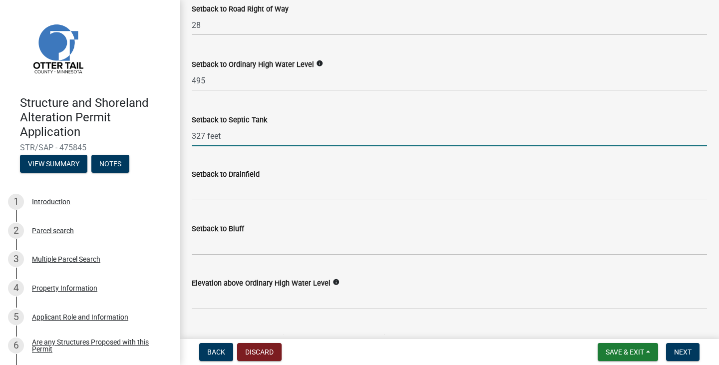
type input "327 feet"
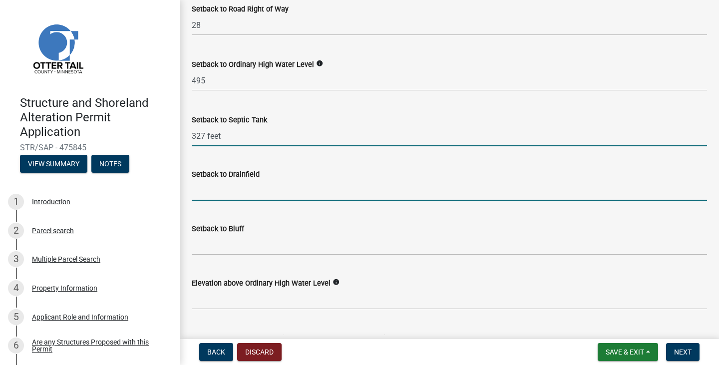
click at [241, 189] on input "Setback to Drainfield" at bounding box center [449, 190] width 515 height 20
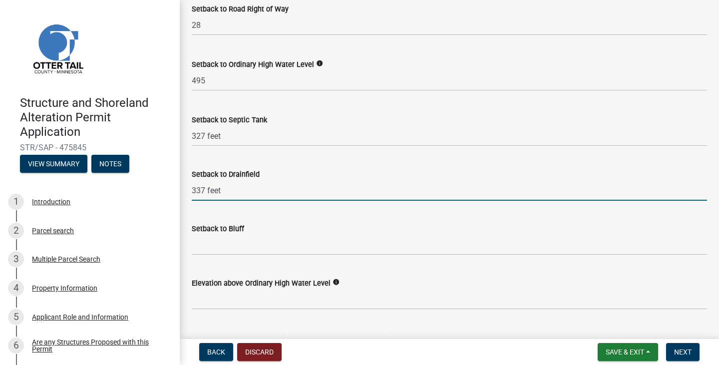
type input "337 feet"
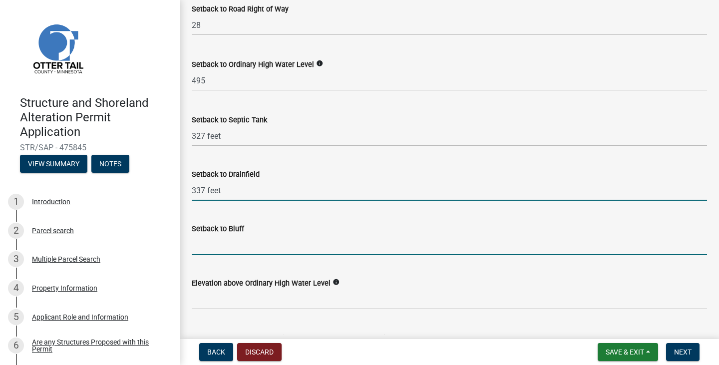
click at [217, 244] on input "Setback to Bluff" at bounding box center [449, 245] width 515 height 20
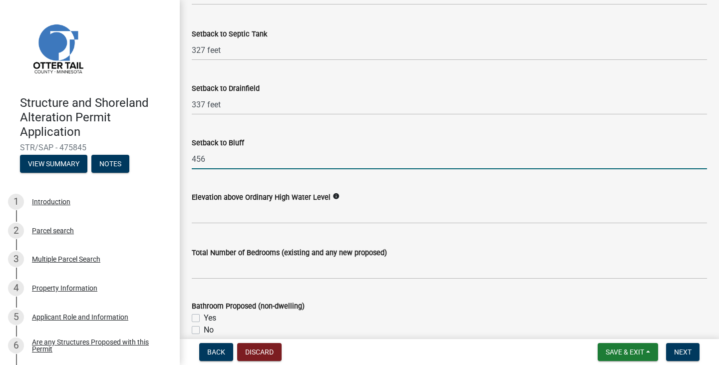
scroll to position [999, 0]
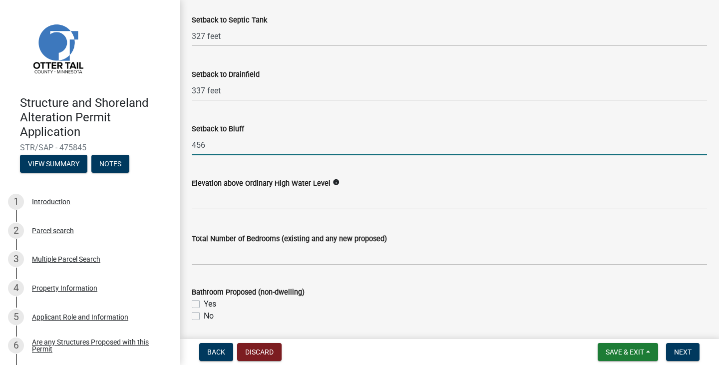
type input "456"
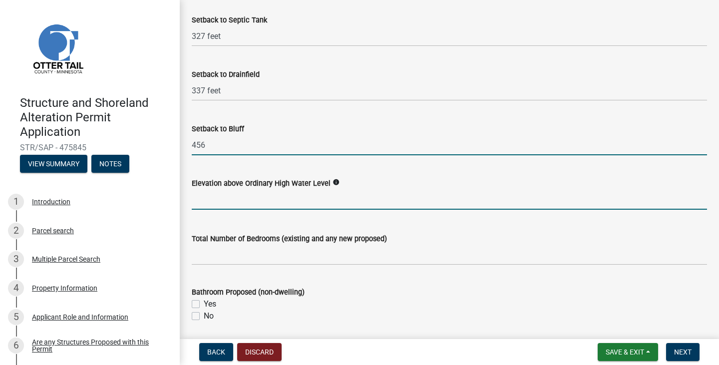
click at [226, 201] on input "text" at bounding box center [449, 199] width 515 height 20
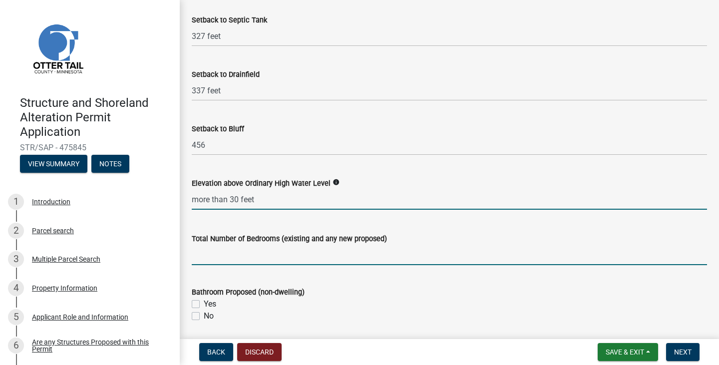
type input "30"
click at [263, 256] on input "text" at bounding box center [449, 255] width 515 height 20
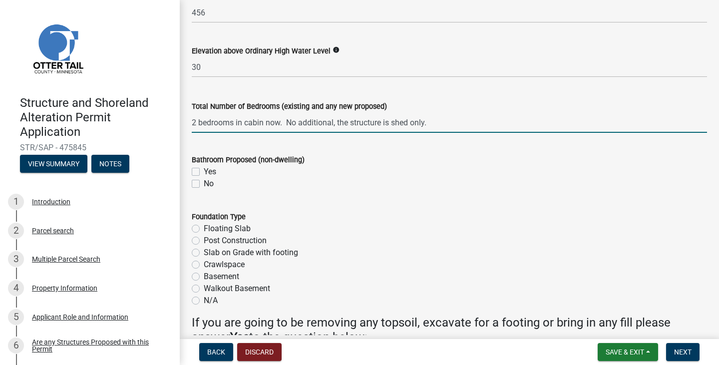
scroll to position [1149, 0]
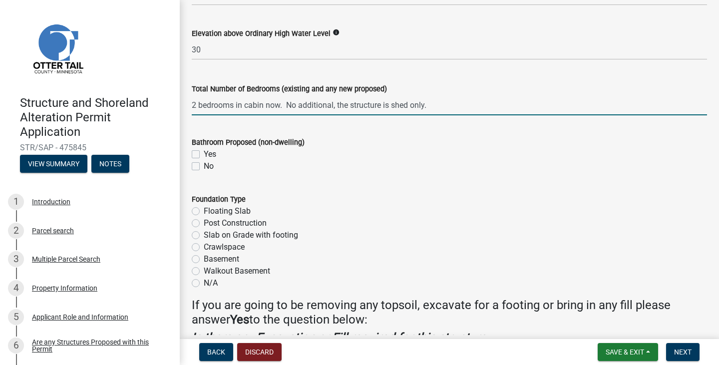
type input "0"
click at [204, 165] on label "No" at bounding box center [209, 166] width 10 height 12
click at [204, 165] on input "No" at bounding box center [207, 163] width 6 height 6
checkbox input "true"
checkbox input "false"
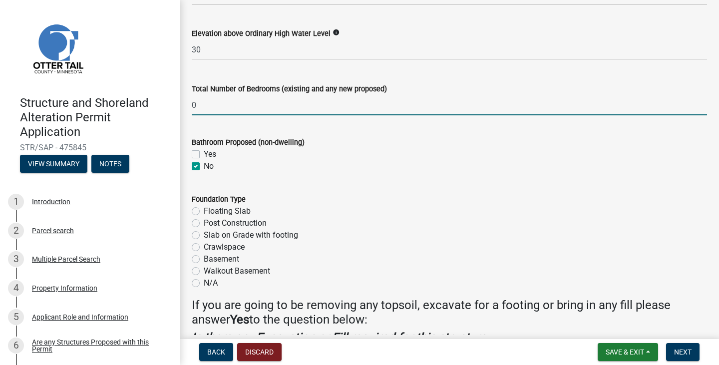
checkbox input "true"
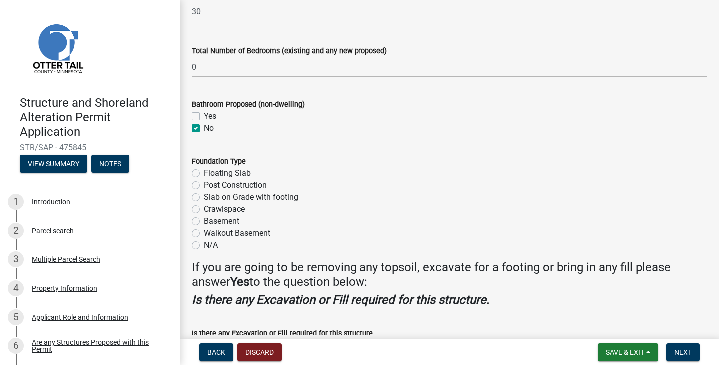
scroll to position [1199, 0]
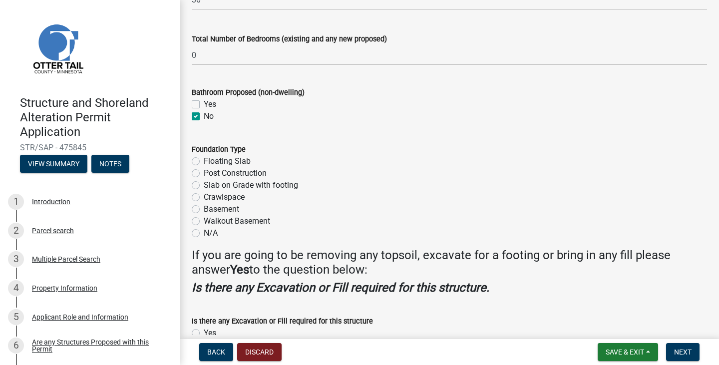
click at [204, 188] on label "Slab on Grade with footing" at bounding box center [251, 185] width 94 height 12
click at [204, 186] on input "Slab on Grade with footing" at bounding box center [207, 182] width 6 height 6
radio input "true"
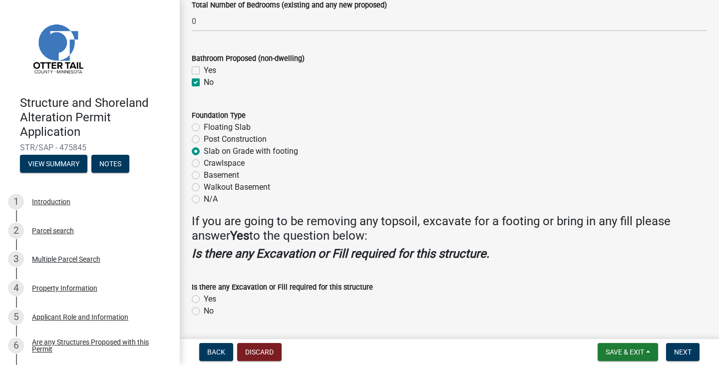
scroll to position [1249, 0]
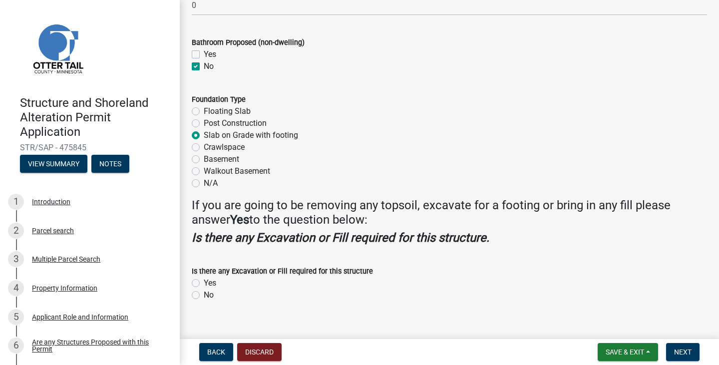
click at [204, 172] on label "Walkout Basement" at bounding box center [237, 171] width 66 height 12
click at [204, 172] on input "Walkout Basement" at bounding box center [207, 168] width 6 height 6
radio input "true"
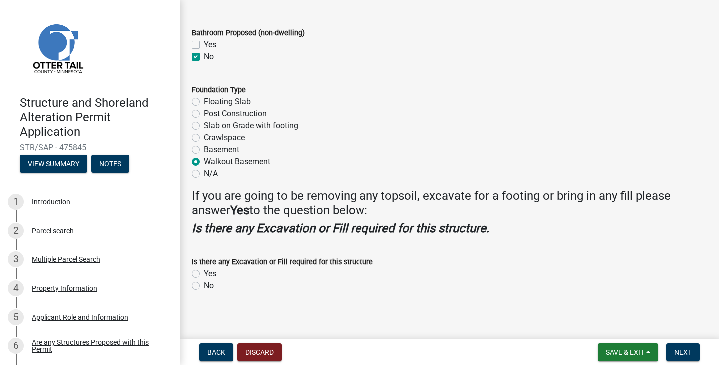
scroll to position [1263, 0]
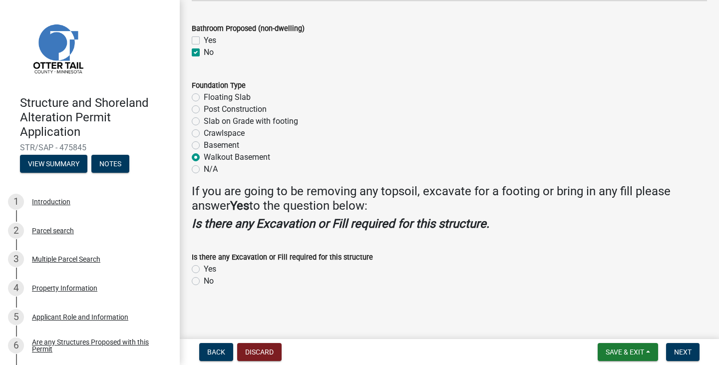
click at [204, 268] on label "Yes" at bounding box center [210, 269] width 12 height 12
click at [204, 268] on input "Yes" at bounding box center [207, 266] width 6 height 6
radio input "true"
click at [204, 120] on label "Slab on Grade with footing" at bounding box center [251, 121] width 94 height 12
click at [204, 120] on input "Slab on Grade with footing" at bounding box center [207, 118] width 6 height 6
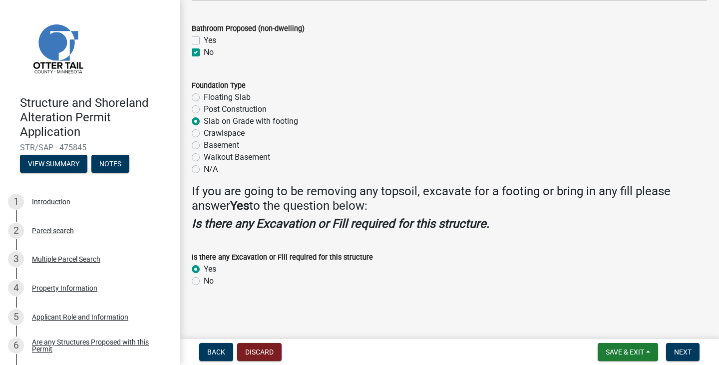
radio input "true"
click at [681, 353] on span "Next" at bounding box center [682, 352] width 17 height 8
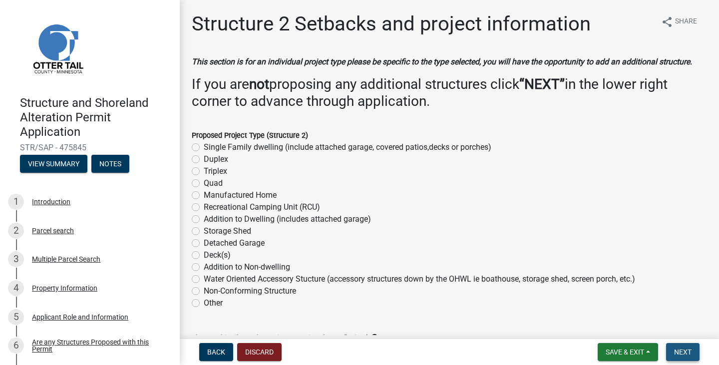
click at [683, 358] on button "Next" at bounding box center [682, 352] width 33 height 18
click at [680, 355] on span "Next" at bounding box center [682, 352] width 17 height 8
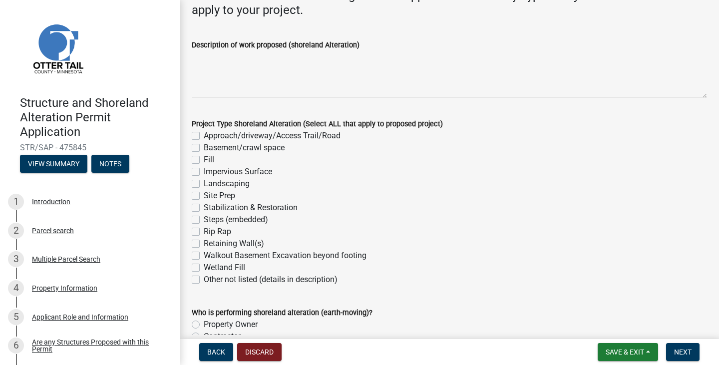
scroll to position [200, 0]
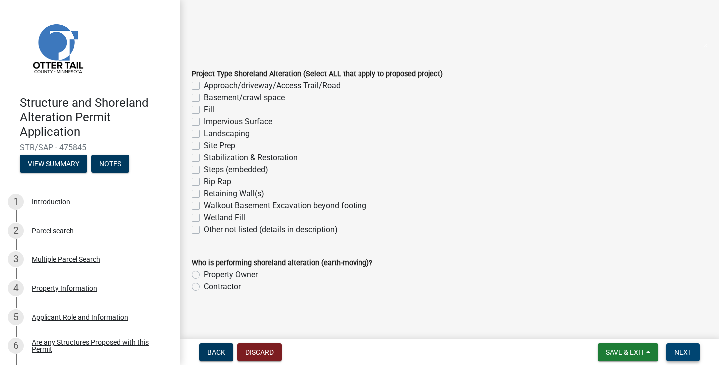
click at [685, 350] on span "Next" at bounding box center [682, 352] width 17 height 8
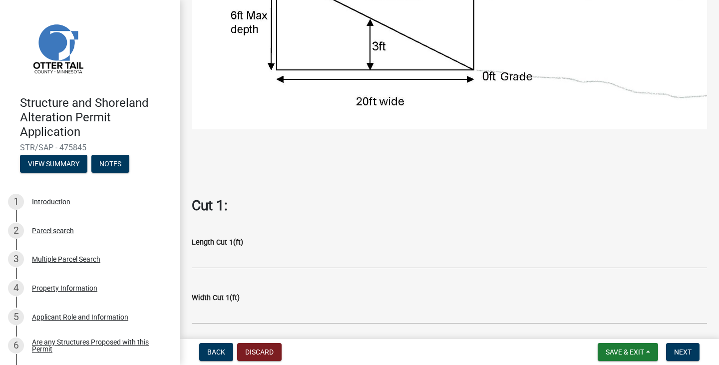
scroll to position [300, 0]
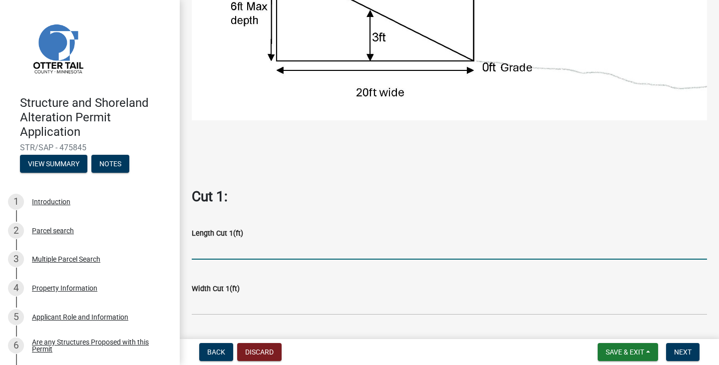
click at [215, 243] on input "text" at bounding box center [449, 249] width 515 height 20
type input "w"
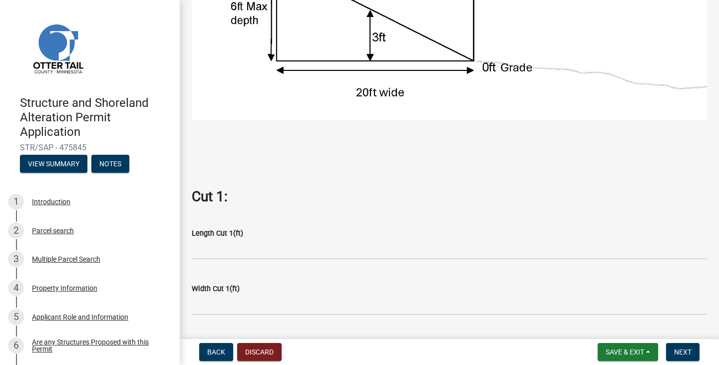
click at [339, 256] on wm-data-entity-input "Length Cut 1(ft)" at bounding box center [449, 240] width 515 height 55
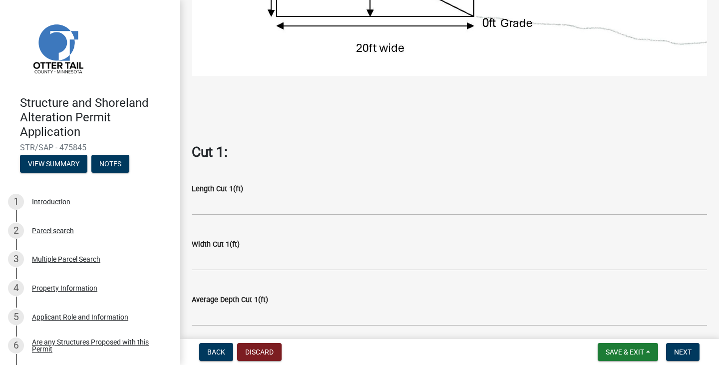
scroll to position [343, 0]
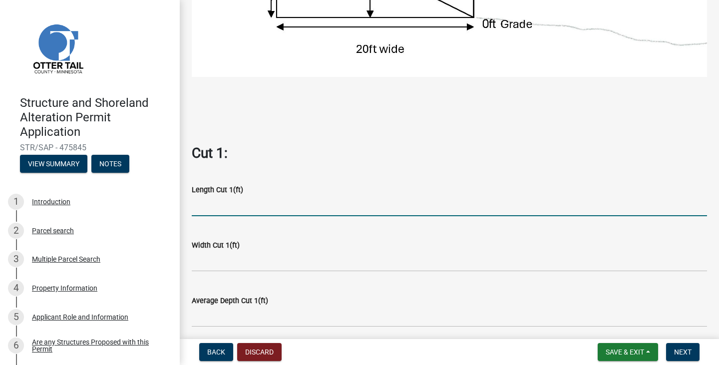
click at [224, 204] on input "text" at bounding box center [449, 206] width 515 height 20
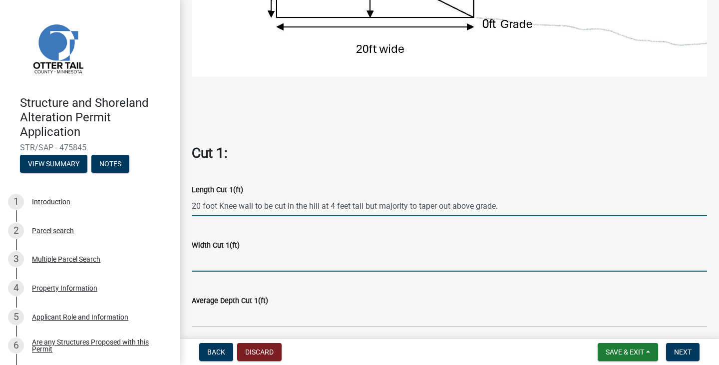
type input "204"
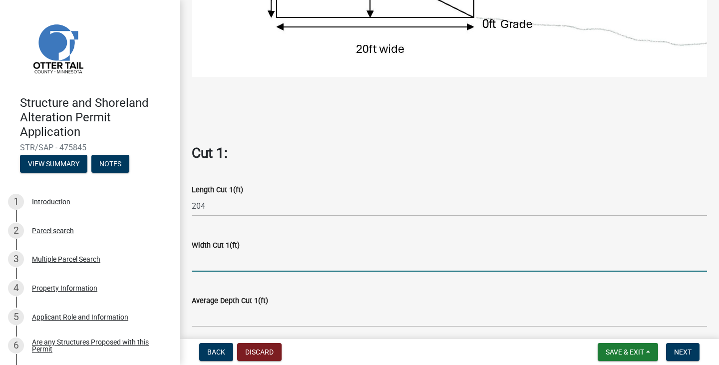
click at [256, 254] on input "text" at bounding box center [449, 261] width 515 height 20
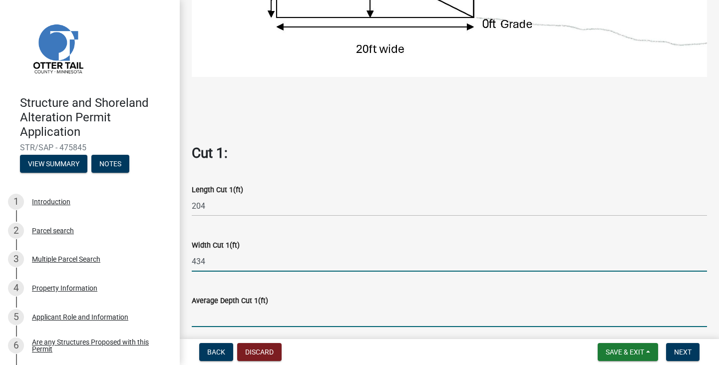
click at [257, 310] on input "text" at bounding box center [449, 317] width 515 height 20
click at [228, 255] on input "434" at bounding box center [449, 261] width 515 height 20
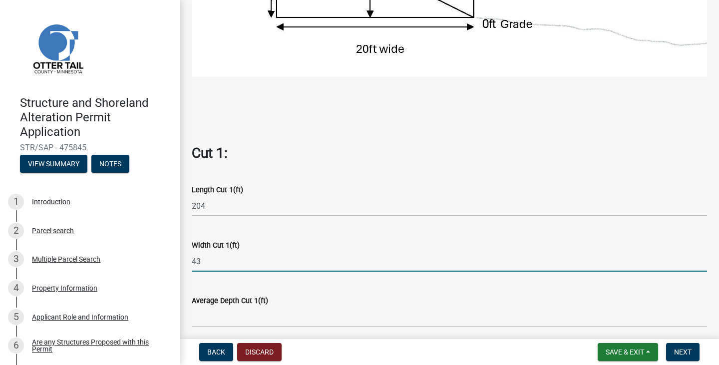
type input "4"
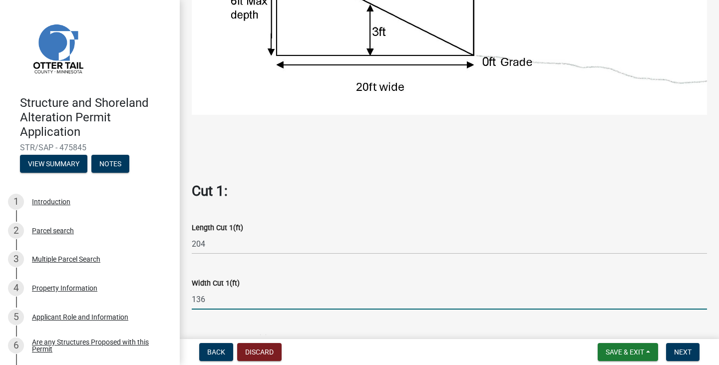
scroll to position [293, 0]
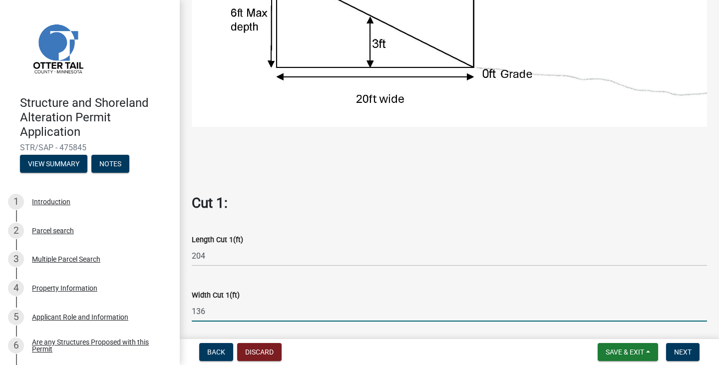
type input "136"
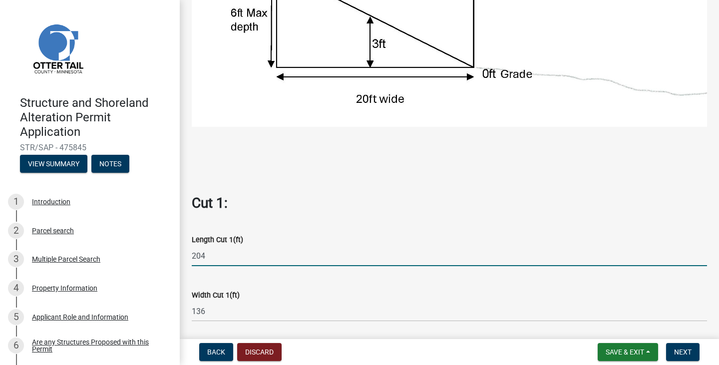
click at [226, 250] on input "204" at bounding box center [449, 256] width 515 height 20
type input "2"
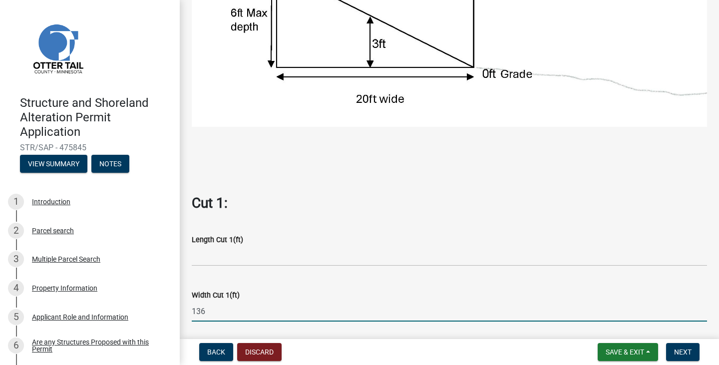
drag, startPoint x: 215, startPoint y: 311, endPoint x: 249, endPoint y: 309, distance: 34.0
click at [221, 311] on input "136" at bounding box center [449, 311] width 515 height 20
type input "1"
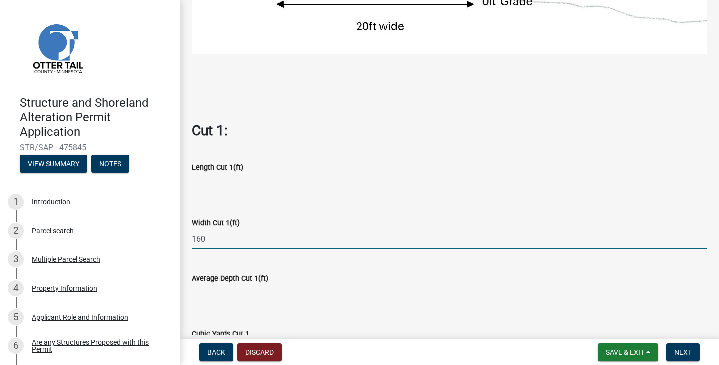
scroll to position [393, 0]
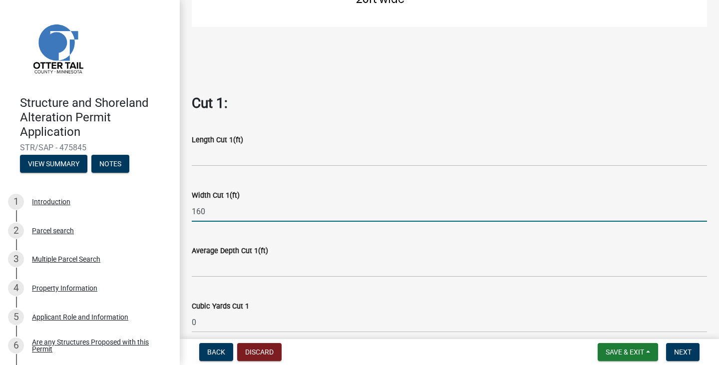
type input "160"
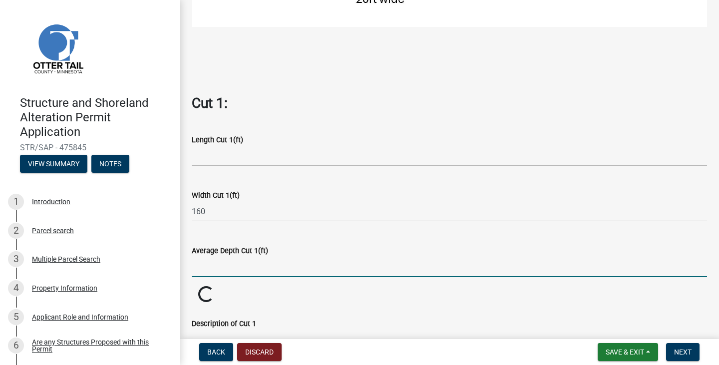
click at [256, 263] on input "text" at bounding box center [449, 267] width 515 height 20
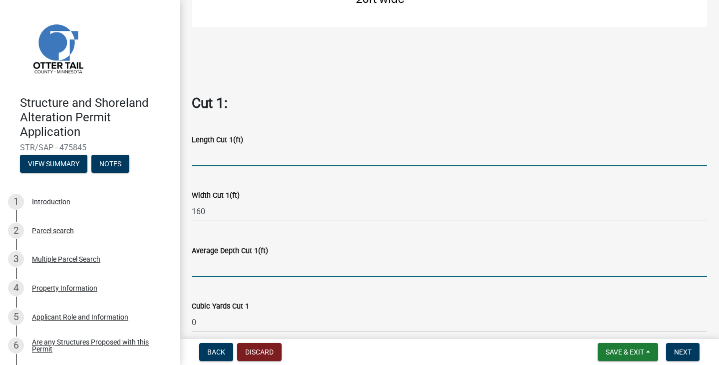
click at [243, 154] on input "text" at bounding box center [449, 156] width 515 height 20
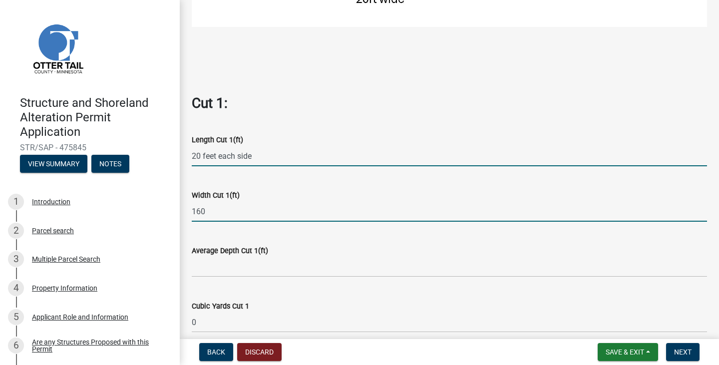
type input "20"
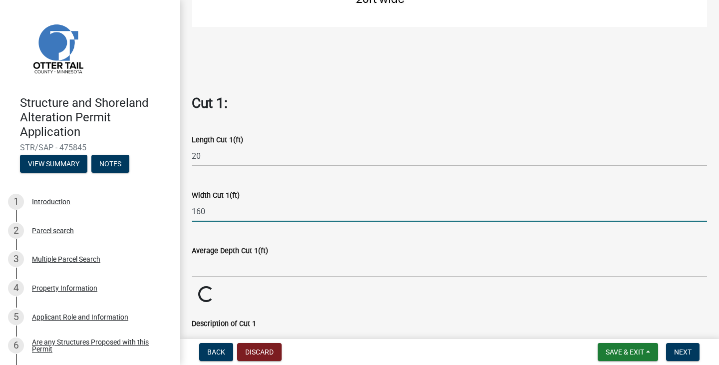
click at [218, 207] on input "160" at bounding box center [449, 211] width 515 height 20
type input "1"
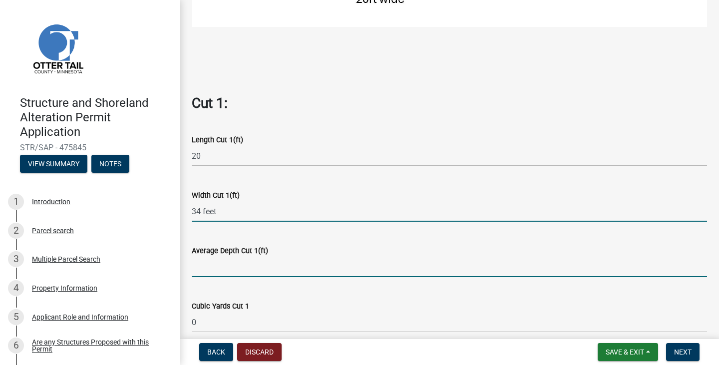
type input "34"
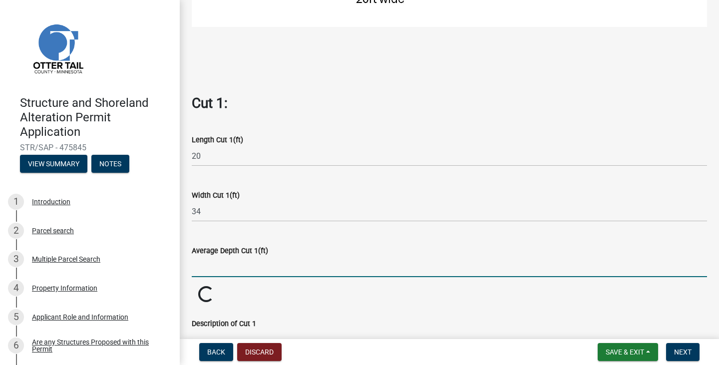
click at [255, 265] on input "text" at bounding box center [449, 267] width 515 height 20
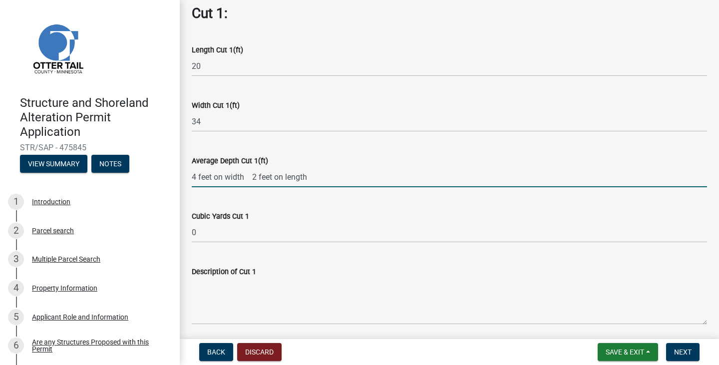
scroll to position [493, 0]
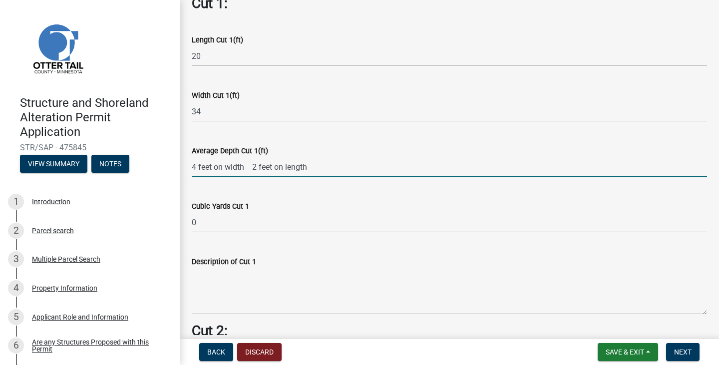
type input "42"
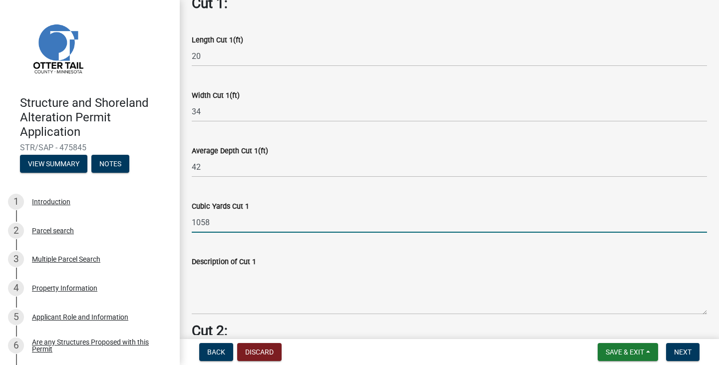
click at [271, 220] on input "1058" at bounding box center [449, 222] width 515 height 20
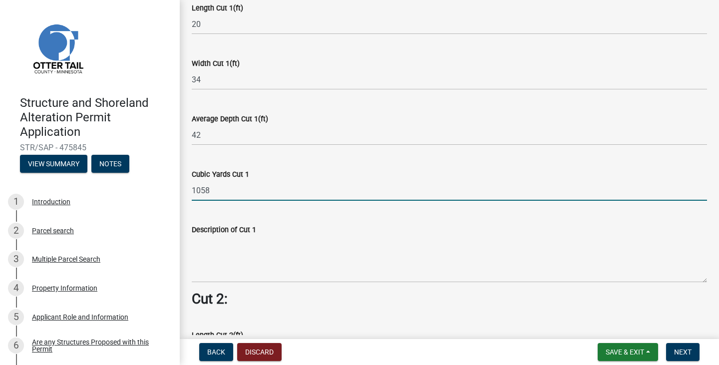
scroll to position [543, 0]
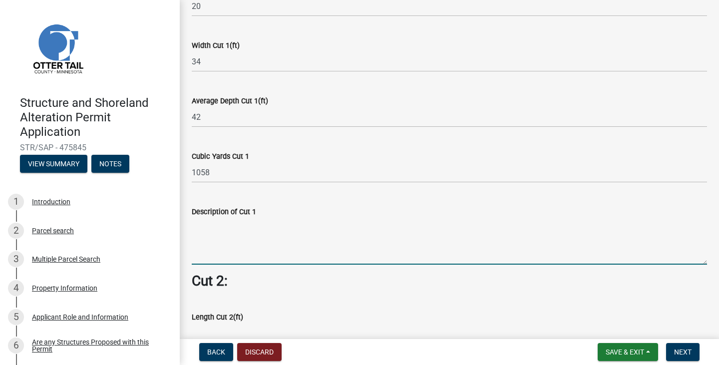
click at [231, 228] on textarea "Description of Cut 1" at bounding box center [449, 241] width 515 height 47
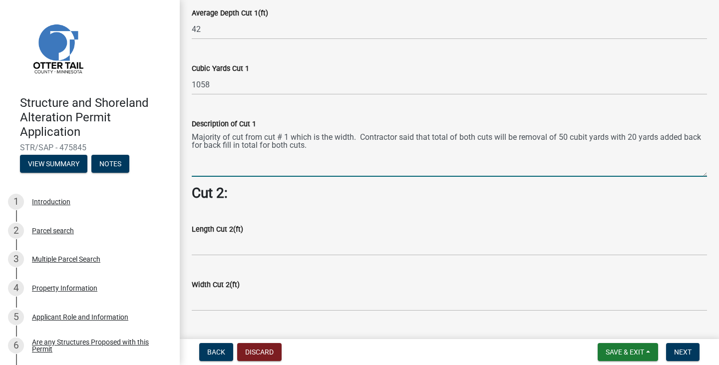
scroll to position [643, 0]
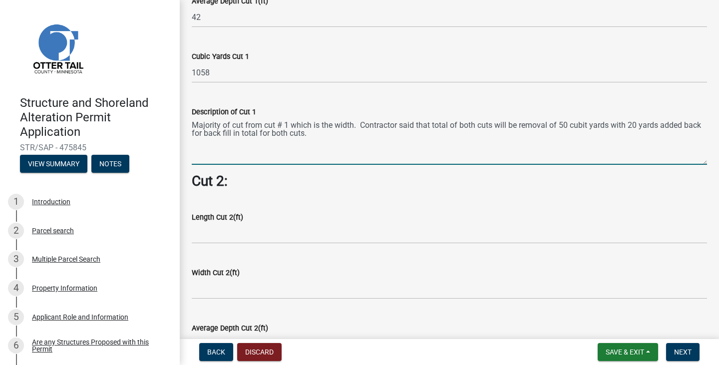
type textarea "Majority of cut from cut # 1 which is the width. Contractor said that total of …"
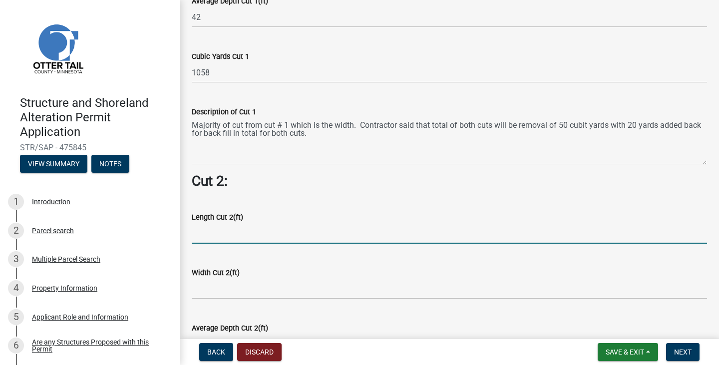
click at [210, 227] on input "text" at bounding box center [449, 233] width 515 height 20
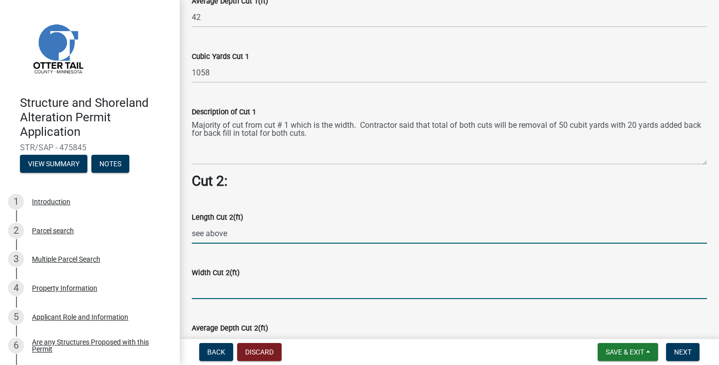
type input "0"
click at [233, 281] on input "text" at bounding box center [449, 289] width 515 height 20
click at [243, 233] on input "0" at bounding box center [449, 233] width 515 height 20
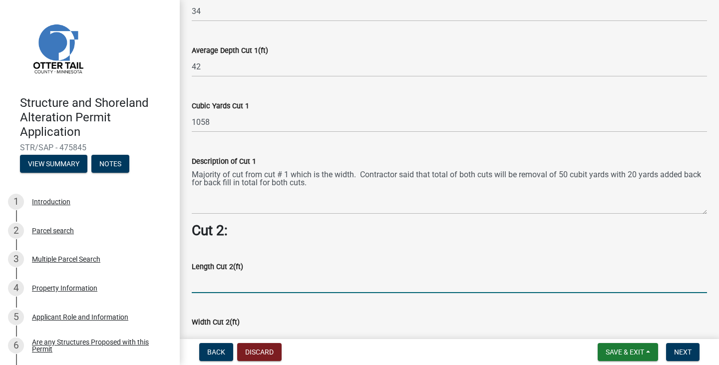
scroll to position [543, 0]
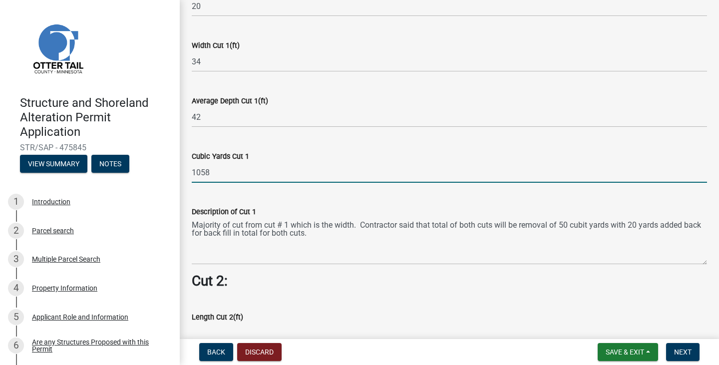
click at [233, 169] on input "1058" at bounding box center [449, 172] width 515 height 20
type input "1"
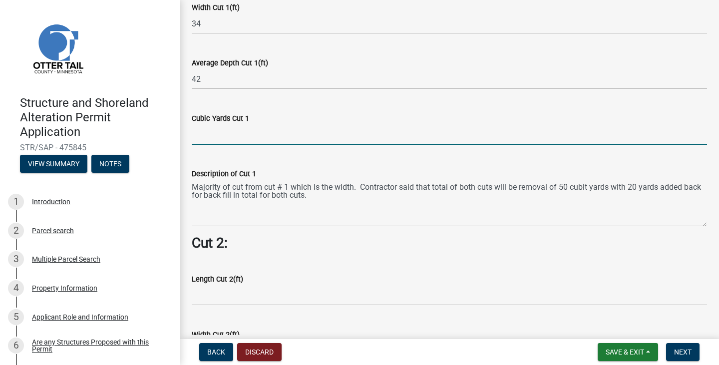
scroll to position [593, 0]
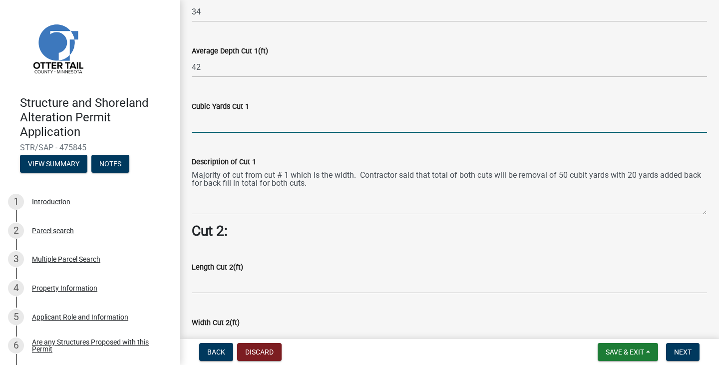
click at [295, 233] on wm-data-entity-input-list "Cut = Length x Width x Average Depth. Cut 1: Length Cut 1(ft) 20 Width Cut 1(ft…" at bounding box center [449, 205] width 515 height 1452
click at [230, 113] on input "1058" at bounding box center [449, 122] width 515 height 20
type input "1"
type input "50"
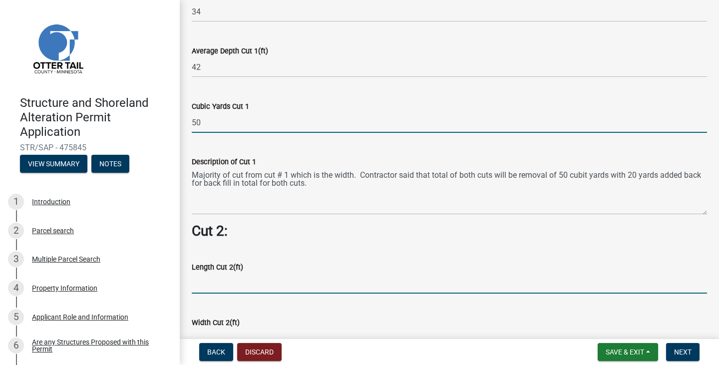
click at [263, 273] on input "text" at bounding box center [449, 283] width 515 height 20
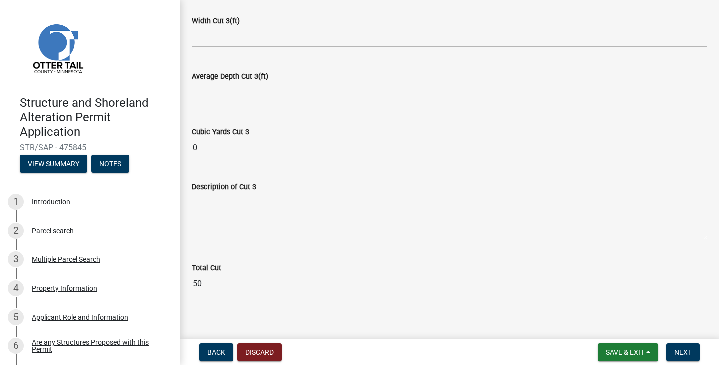
scroll to position [1223, 0]
click at [687, 351] on span "Next" at bounding box center [682, 352] width 17 height 8
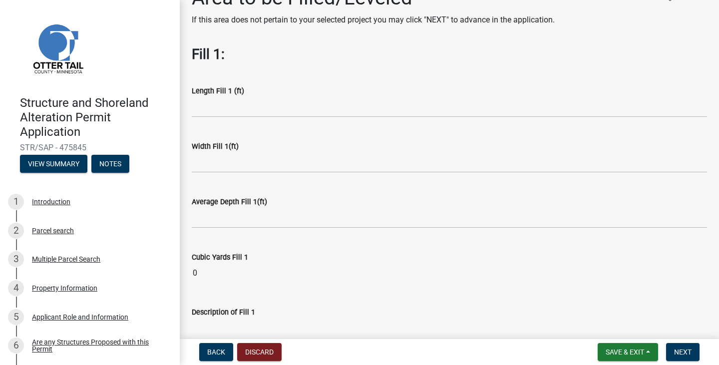
scroll to position [0, 0]
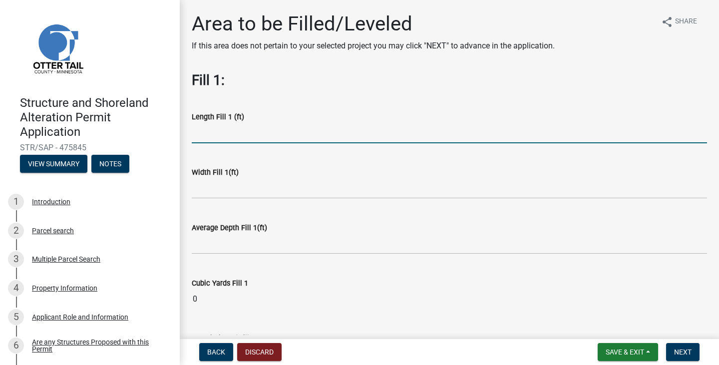
click at [228, 132] on input "text" at bounding box center [449, 133] width 515 height 20
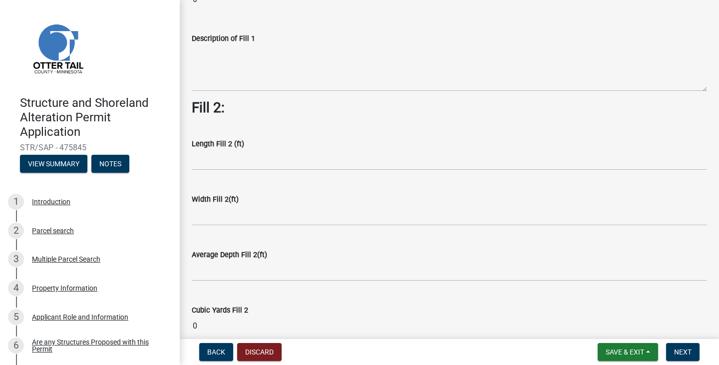
scroll to position [400, 0]
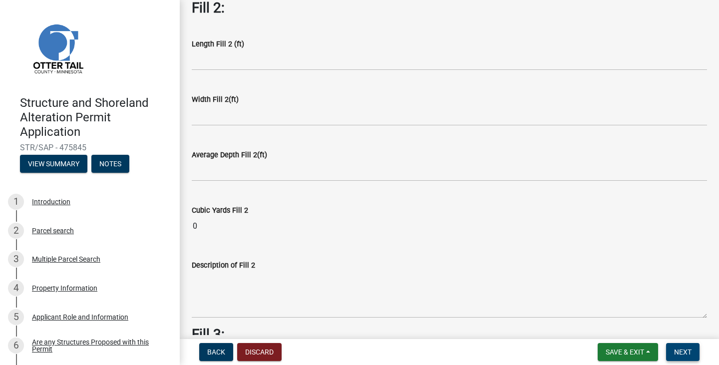
type input "20"
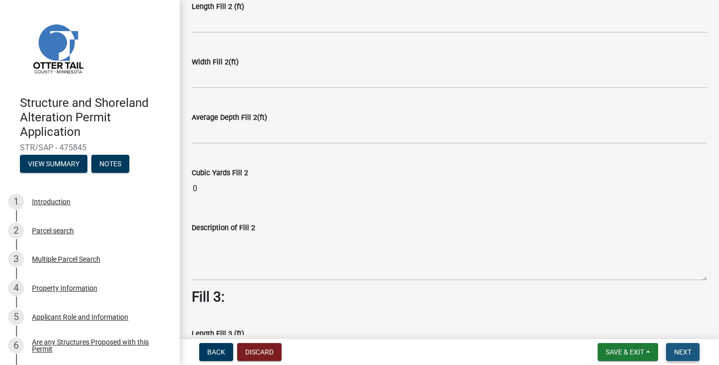
click at [685, 353] on span "Next" at bounding box center [682, 352] width 17 height 8
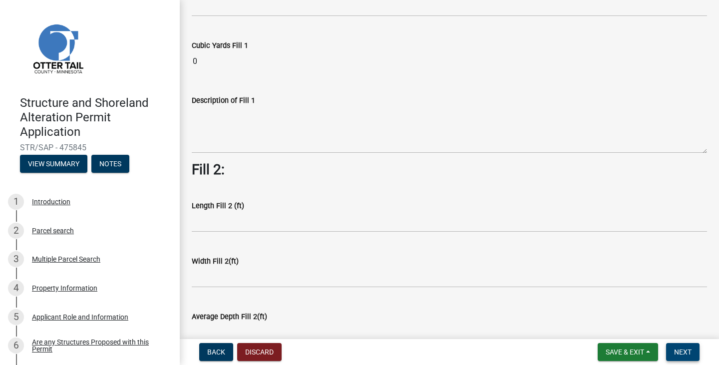
scroll to position [250, 0]
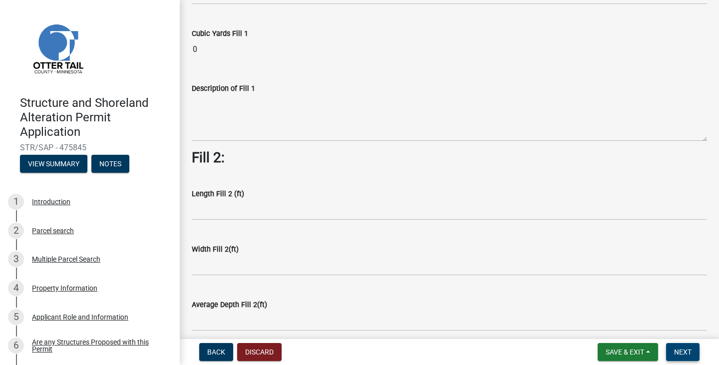
click at [687, 354] on span "Next" at bounding box center [682, 352] width 17 height 8
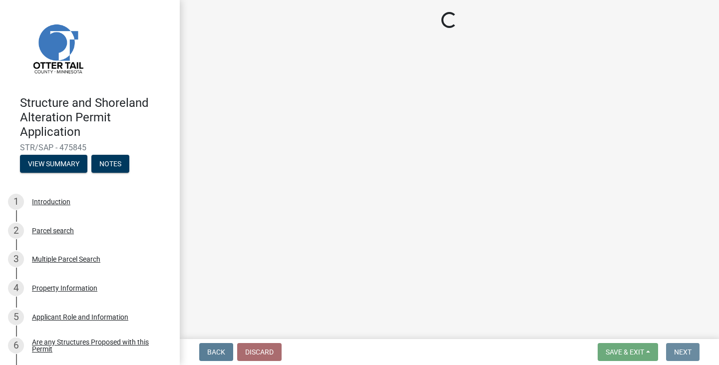
scroll to position [0, 0]
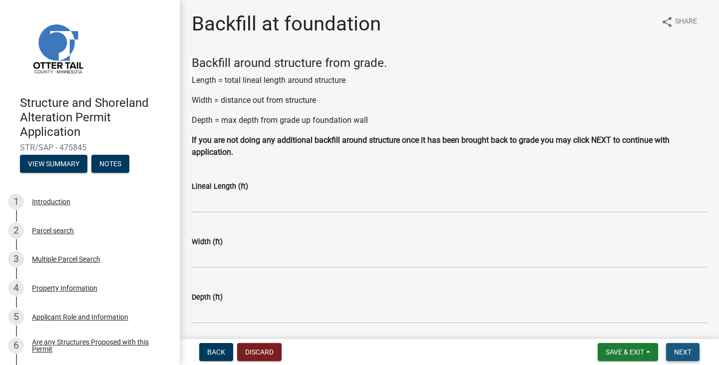
click at [690, 352] on span "Next" at bounding box center [682, 352] width 17 height 8
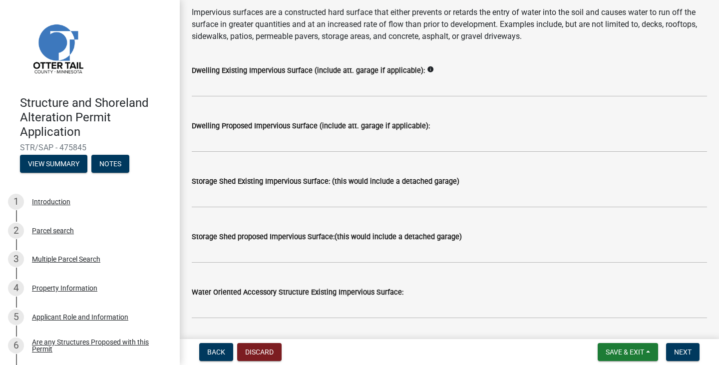
scroll to position [50, 0]
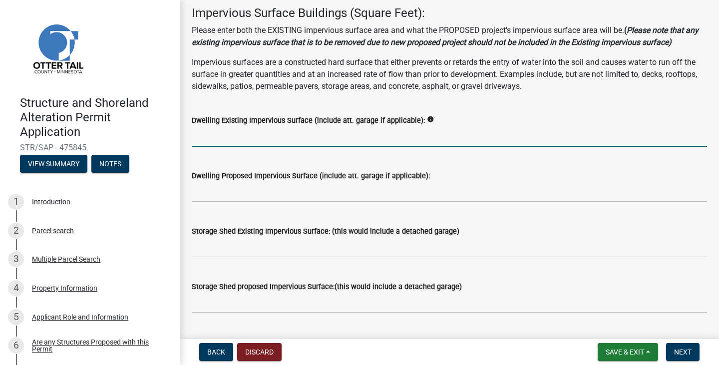
click at [249, 135] on input "text" at bounding box center [449, 136] width 515 height 20
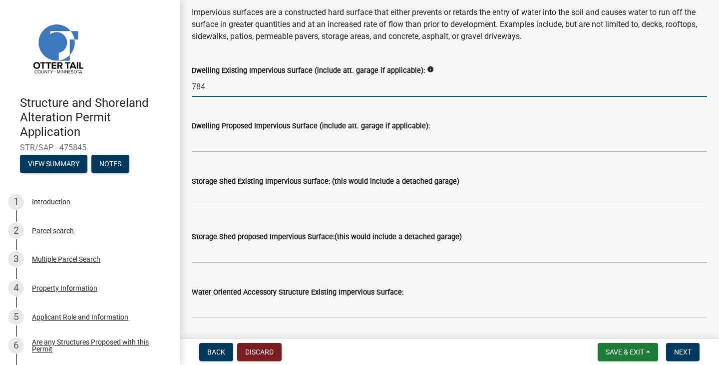
type input "784"
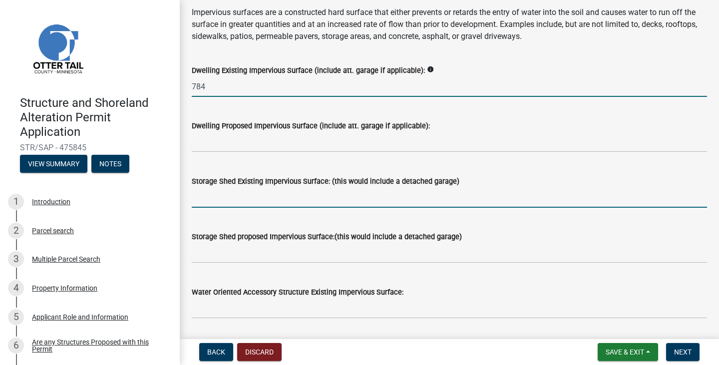
click at [228, 198] on input "text" at bounding box center [449, 197] width 515 height 20
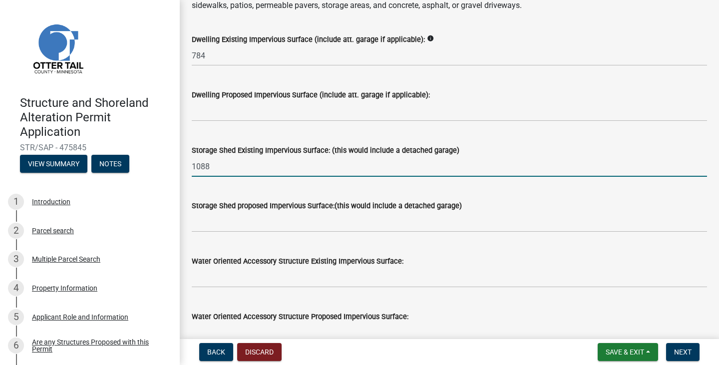
scroll to position [150, 0]
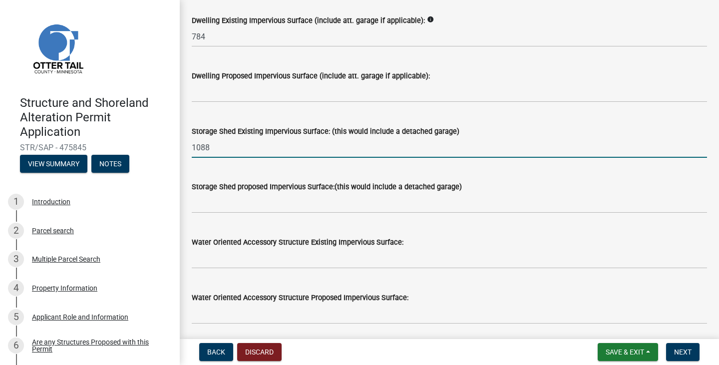
type input "1088"
click at [266, 202] on input "text" at bounding box center [449, 203] width 515 height 20
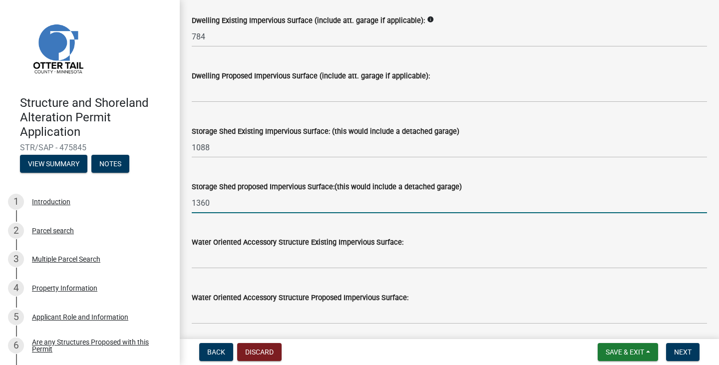
type input "1360"
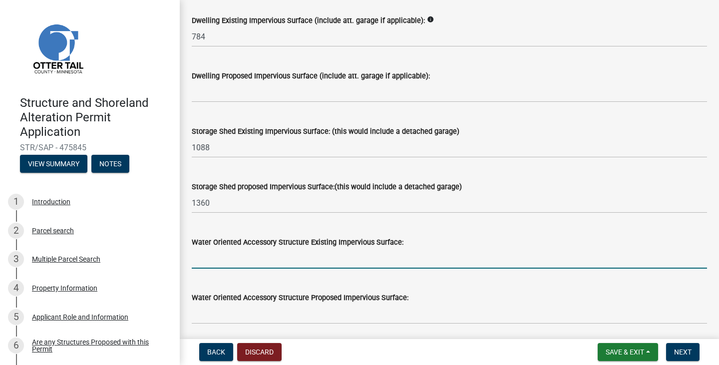
click at [256, 260] on input "text" at bounding box center [449, 258] width 515 height 20
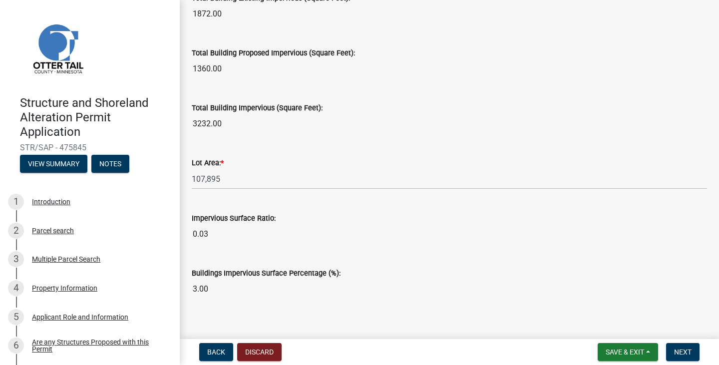
scroll to position [779, 0]
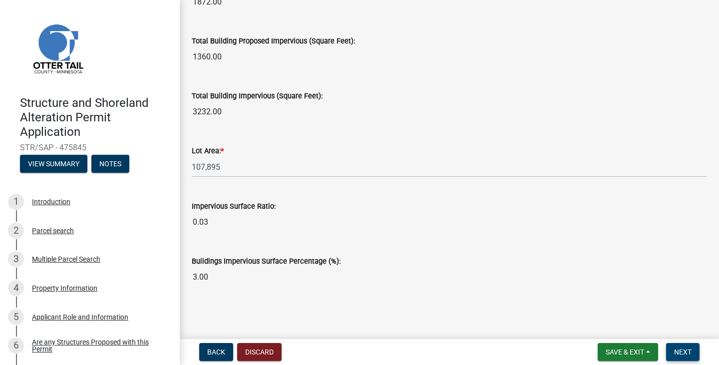
click at [681, 351] on span "Next" at bounding box center [682, 352] width 17 height 8
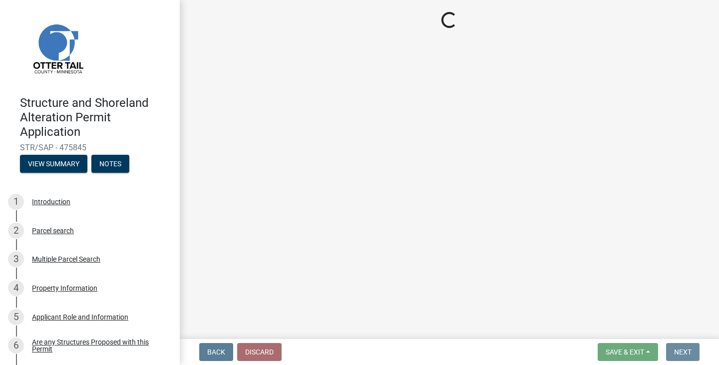
scroll to position [0, 0]
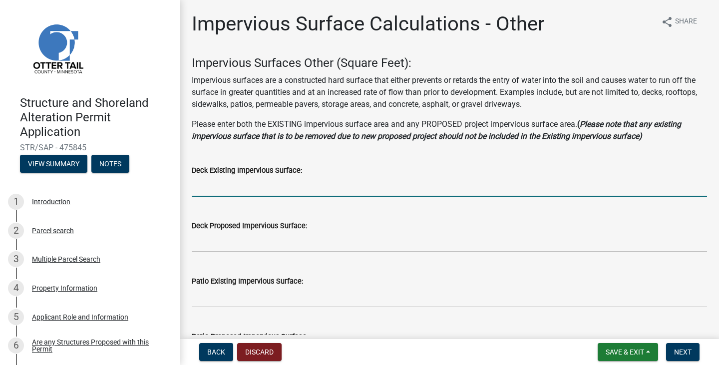
click at [255, 188] on input "text" at bounding box center [449, 186] width 515 height 20
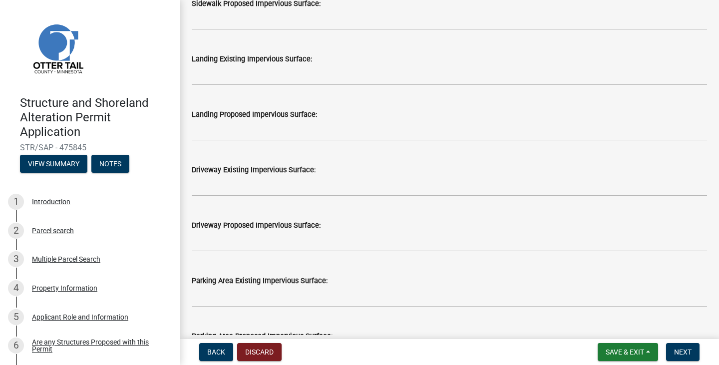
scroll to position [450, 0]
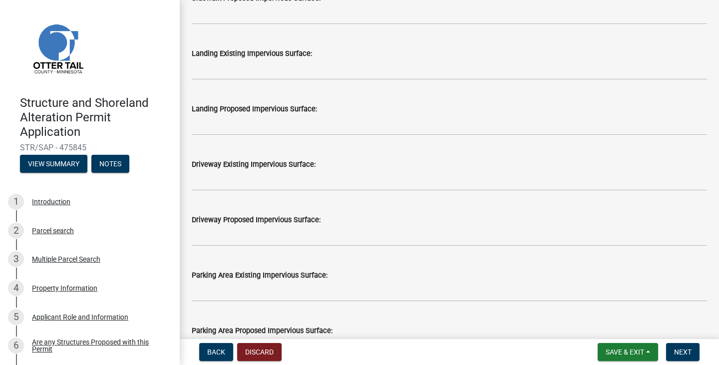
type input "124"
click at [243, 178] on input "text" at bounding box center [449, 180] width 515 height 20
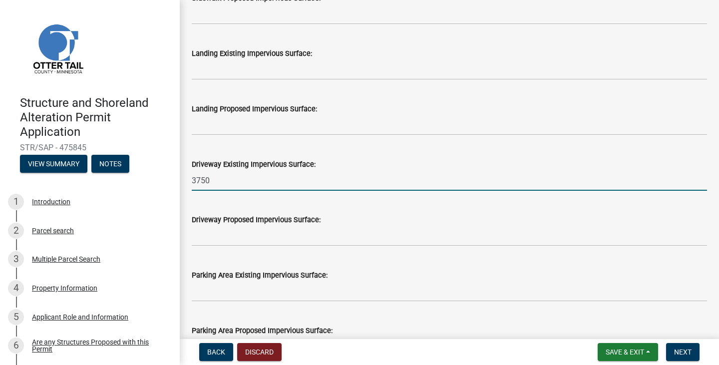
type input "3750"
click at [252, 297] on input "text" at bounding box center [449, 291] width 515 height 20
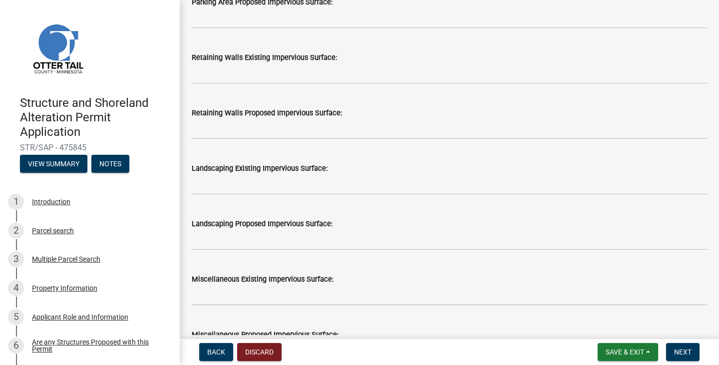
scroll to position [799, 0]
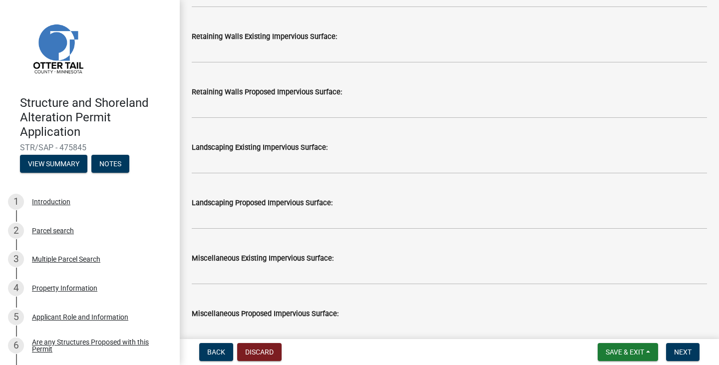
type input "3264"
click at [275, 167] on input "text" at bounding box center [449, 163] width 515 height 20
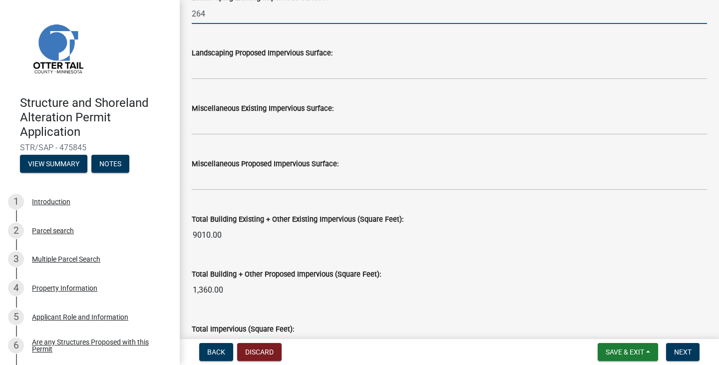
scroll to position [999, 0]
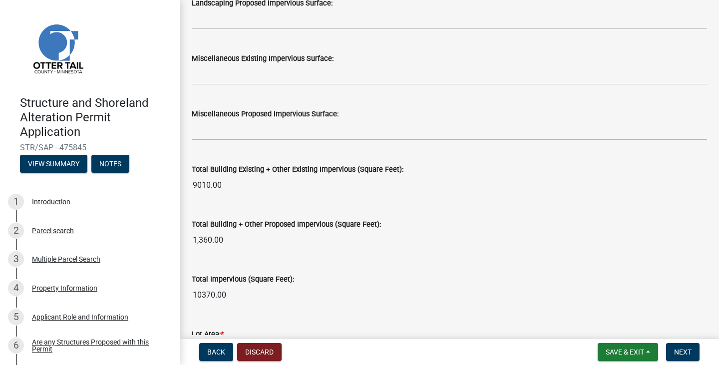
type input "264"
click at [286, 131] on input "text" at bounding box center [449, 130] width 515 height 20
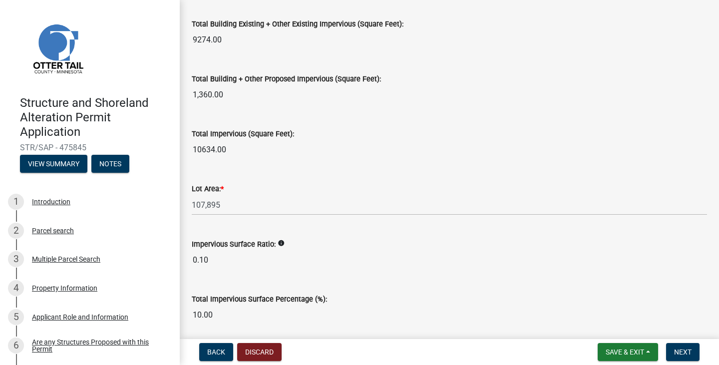
scroll to position [1182, 0]
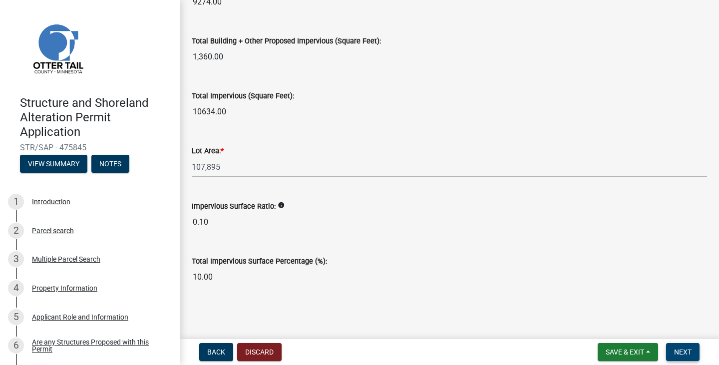
click at [682, 355] on span "Next" at bounding box center [682, 352] width 17 height 8
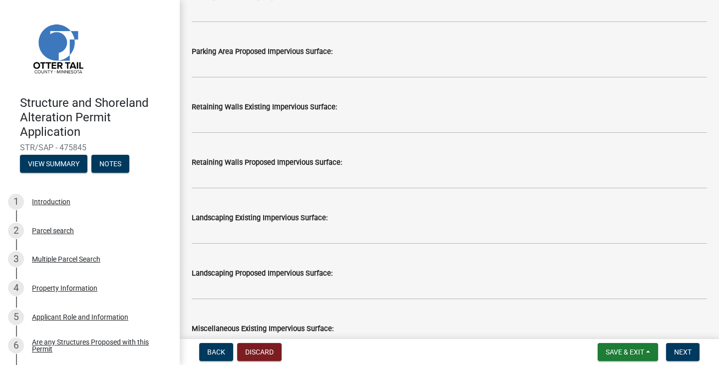
scroll to position [949, 0]
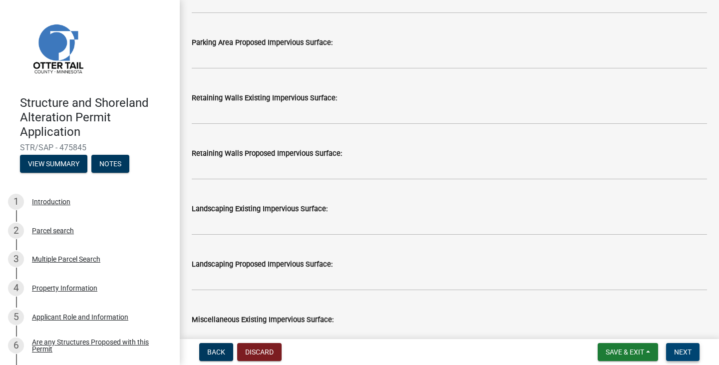
click at [671, 354] on button "Next" at bounding box center [682, 352] width 33 height 18
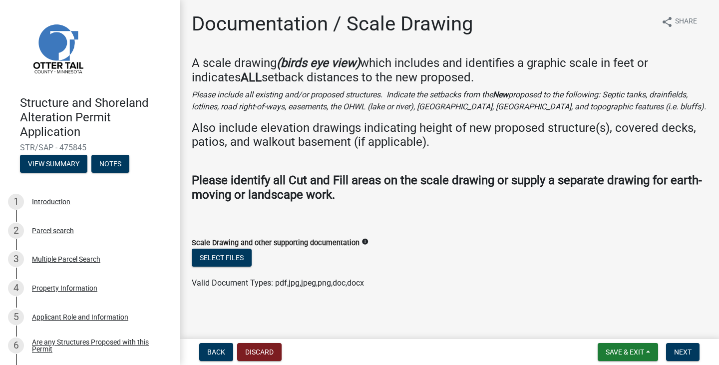
scroll to position [1, 0]
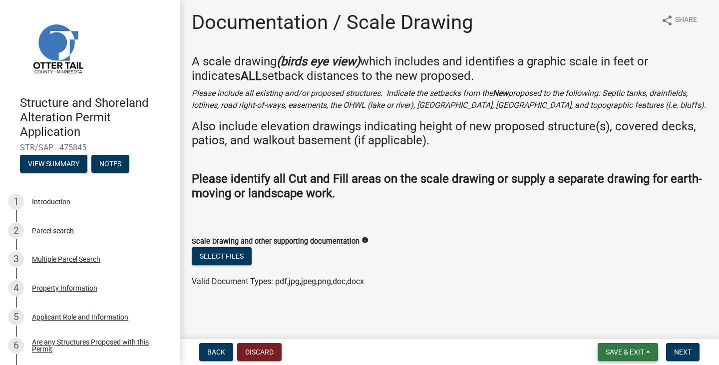
click at [638, 352] on span "Save & Exit" at bounding box center [625, 352] width 38 height 8
click at [594, 300] on button "Save" at bounding box center [618, 302] width 80 height 24
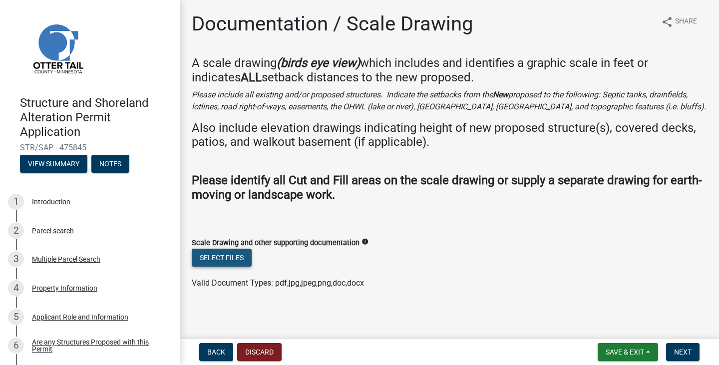
click at [220, 261] on button "Select files" at bounding box center [222, 258] width 60 height 18
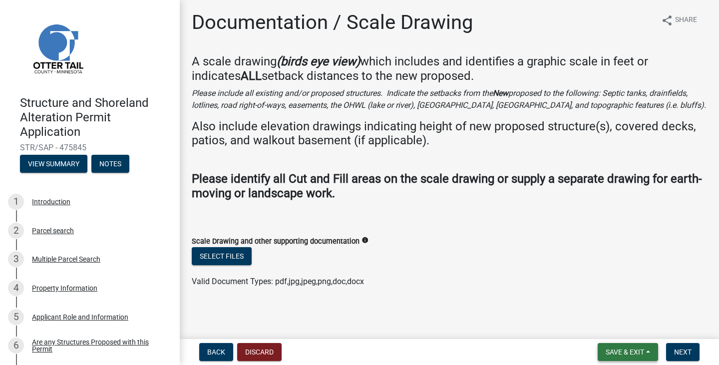
click at [628, 352] on span "Save & Exit" at bounding box center [625, 352] width 38 height 8
click at [616, 325] on button "Save & Exit" at bounding box center [618, 326] width 80 height 24
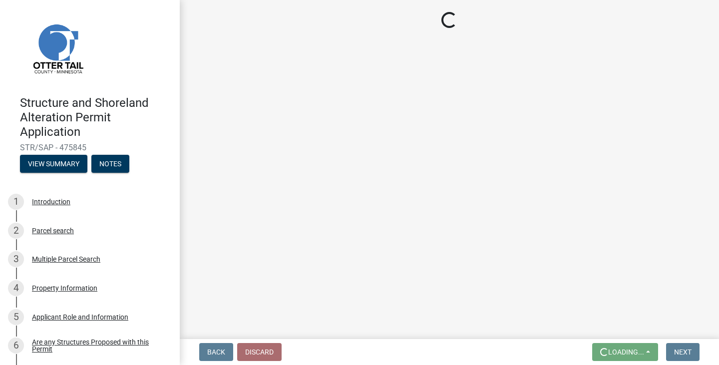
scroll to position [0, 0]
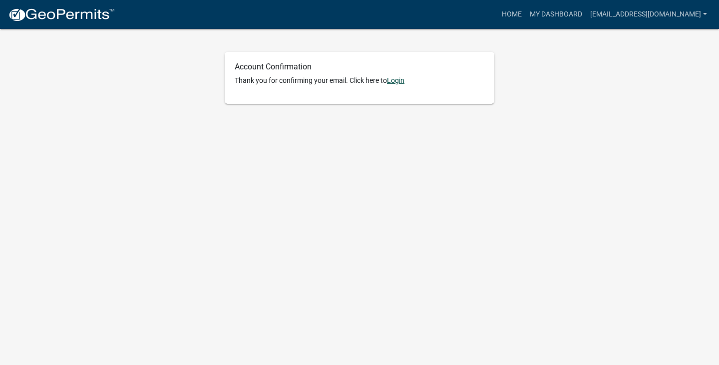
click at [395, 80] on link "Login" at bounding box center [395, 80] width 17 height 8
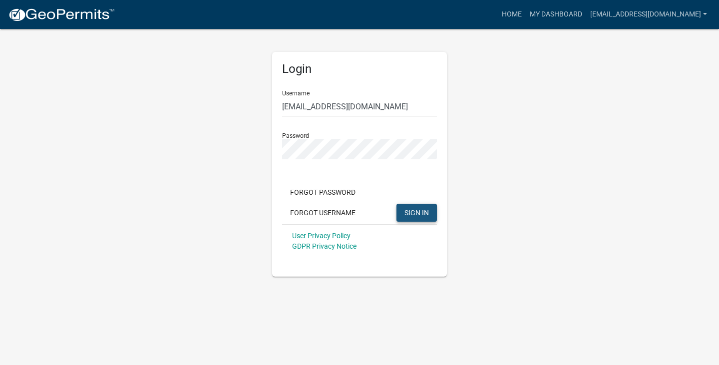
drag, startPoint x: 414, startPoint y: 215, endPoint x: 440, endPoint y: 212, distance: 25.7
click at [415, 215] on span "SIGN IN" at bounding box center [417, 212] width 24 height 8
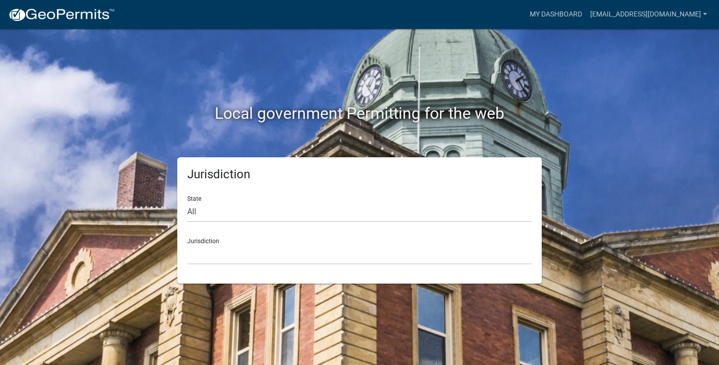
click at [600, 151] on div "Local government Permitting for the web" at bounding box center [359, 93] width 569 height 128
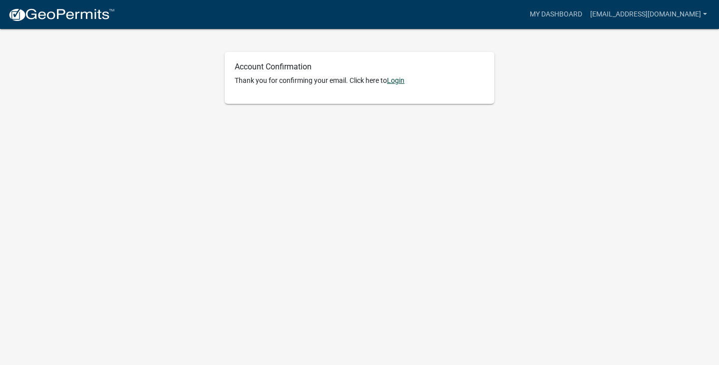
click at [398, 82] on link "Login" at bounding box center [395, 80] width 17 height 8
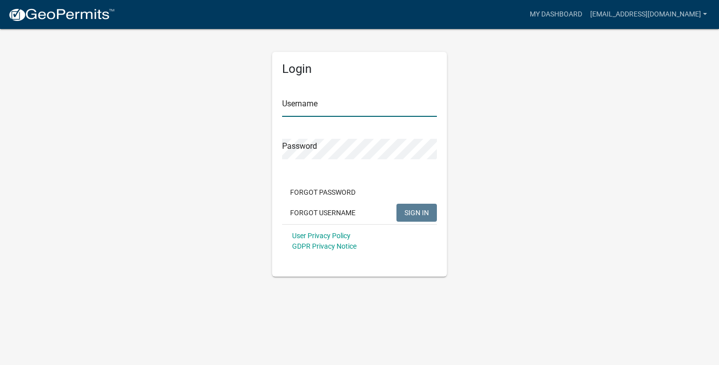
type input "[EMAIL_ADDRESS][DOMAIN_NAME]"
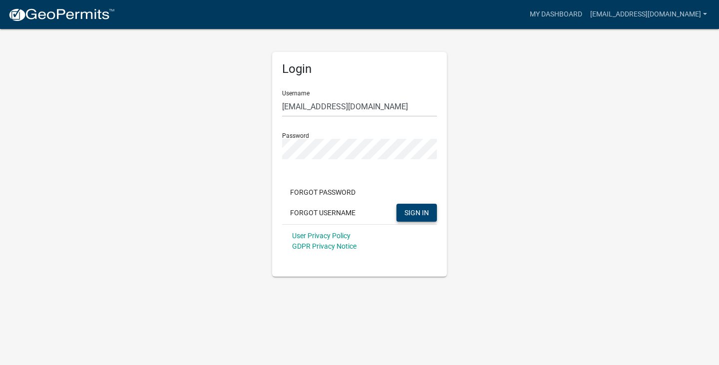
click at [413, 216] on span "SIGN IN" at bounding box center [417, 212] width 24 height 8
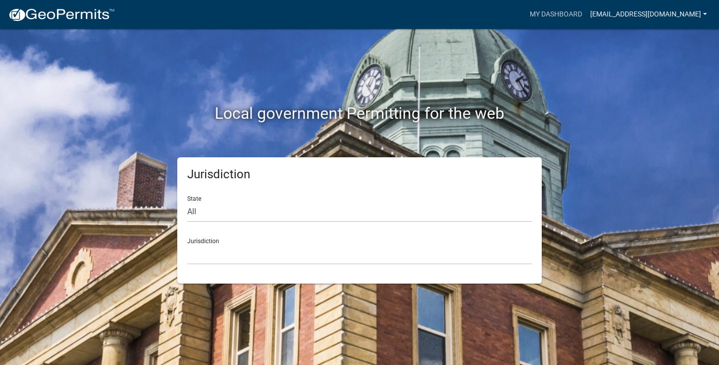
click at [625, 17] on link "[EMAIL_ADDRESS][DOMAIN_NAME]" at bounding box center [648, 14] width 125 height 19
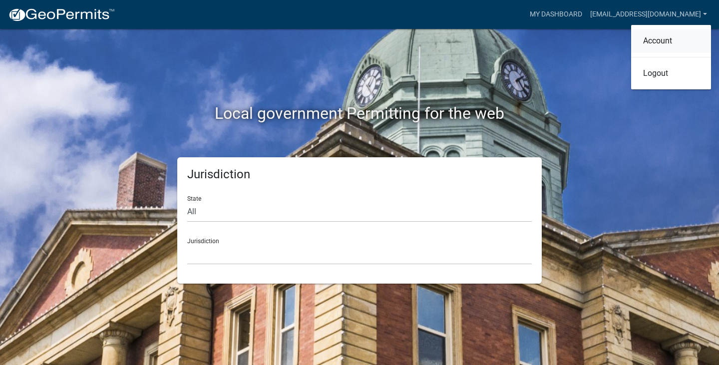
click at [645, 38] on link "Account" at bounding box center [671, 41] width 80 height 24
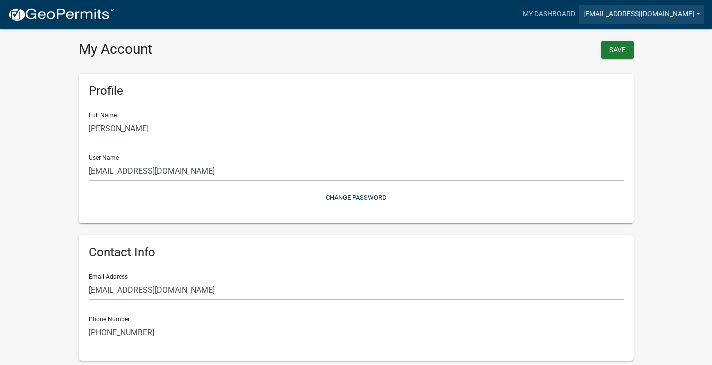
click at [699, 16] on link "[EMAIL_ADDRESS][DOMAIN_NAME]" at bounding box center [641, 14] width 125 height 19
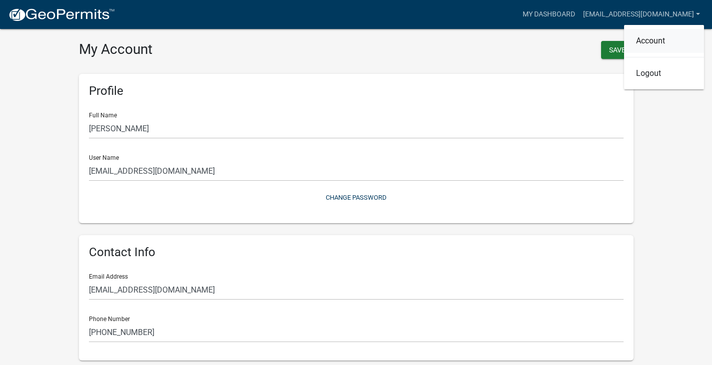
click at [649, 42] on link "Account" at bounding box center [664, 41] width 80 height 24
click at [550, 11] on link "My Dashboard" at bounding box center [548, 14] width 60 height 19
